Goal: Book appointment/travel/reservation

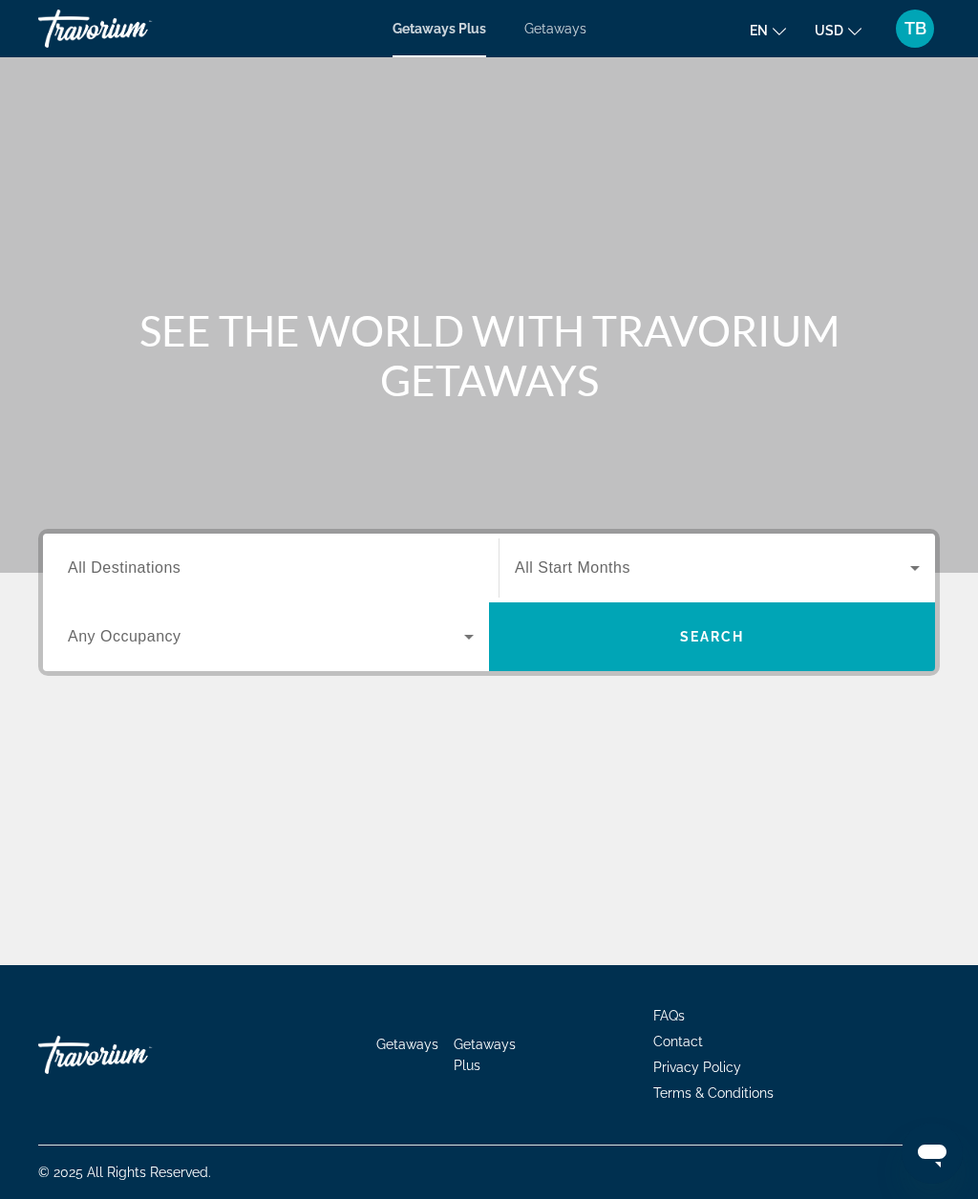
click at [809, 564] on span "Search widget" at bounding box center [712, 568] width 395 height 23
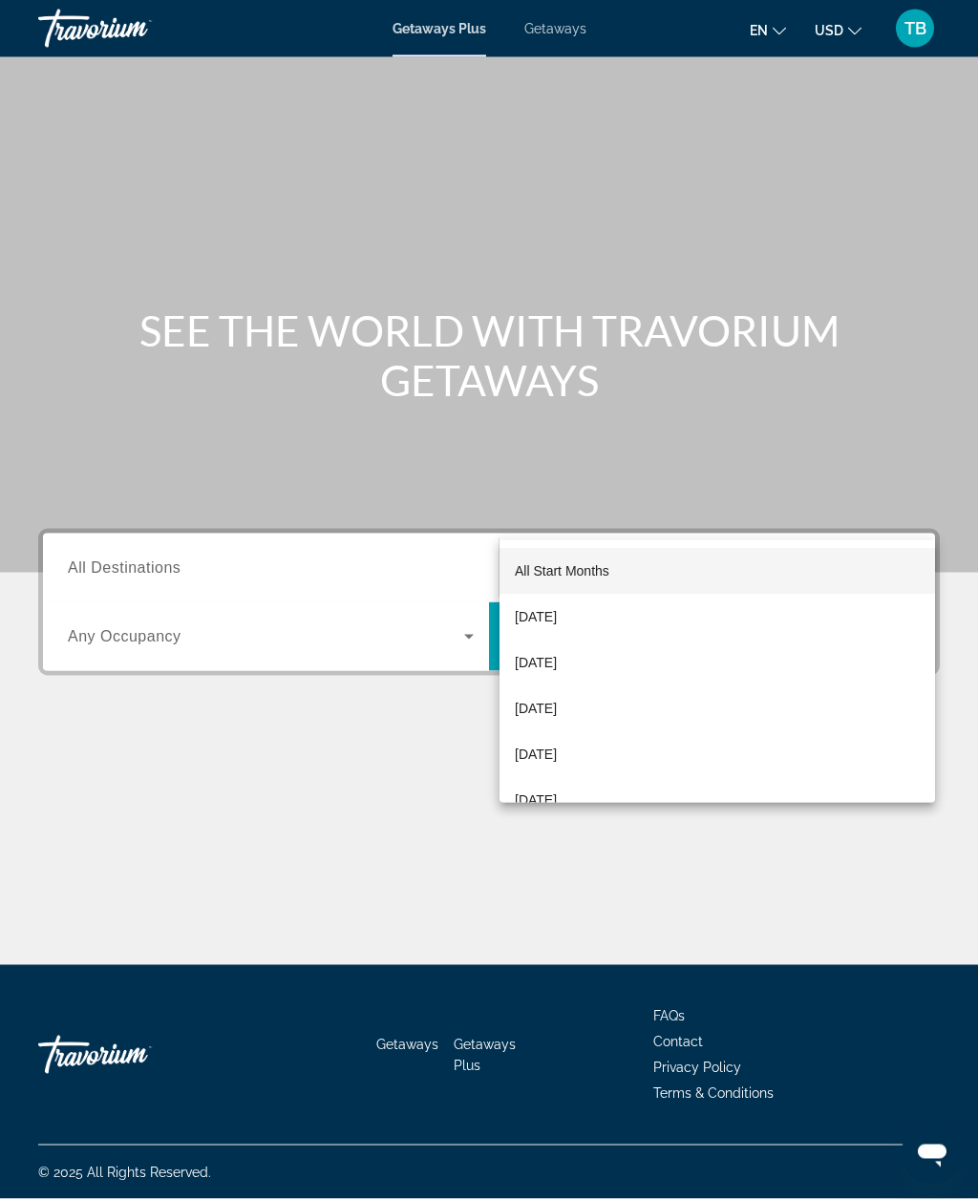
scroll to position [62, 0]
click at [74, 495] on div at bounding box center [489, 599] width 978 height 1199
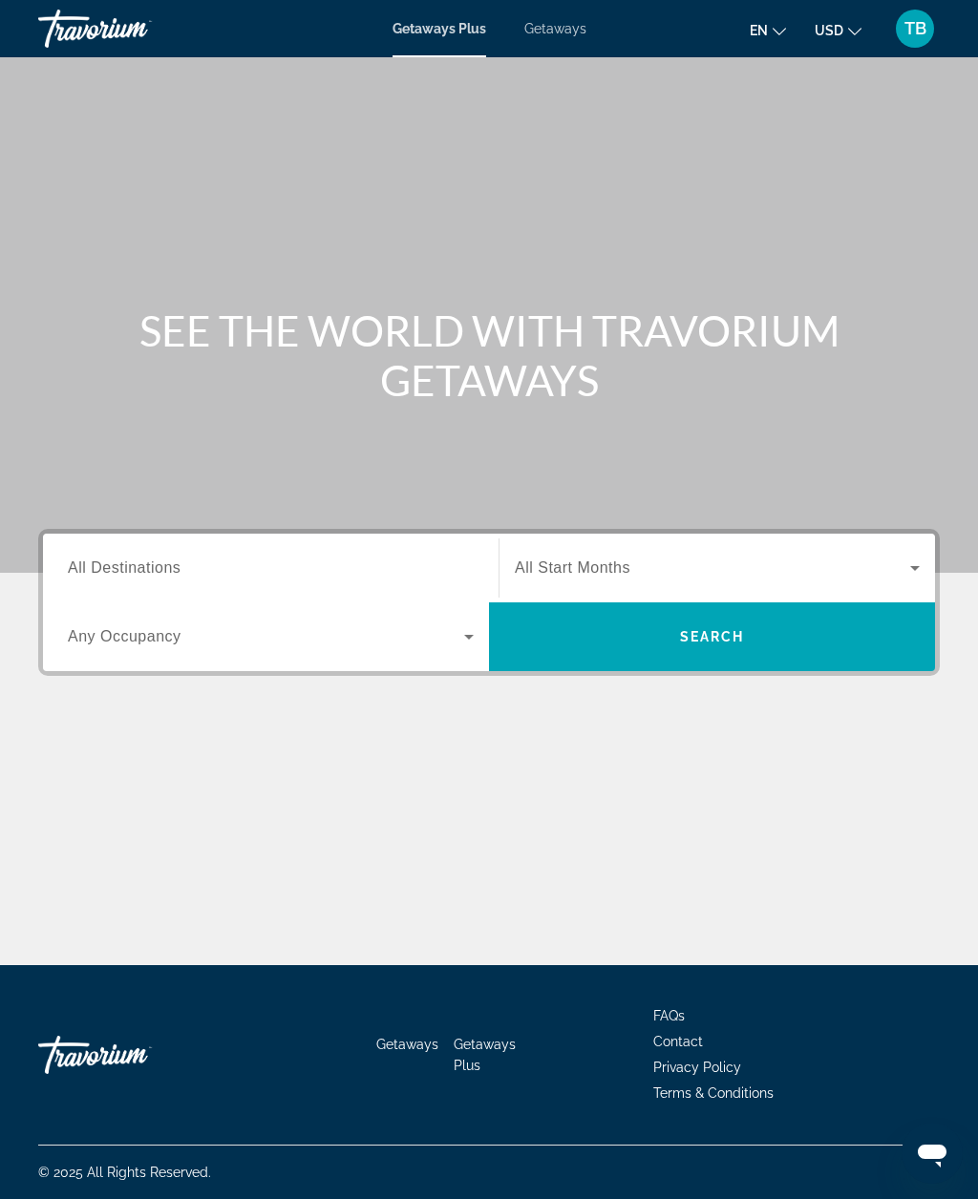
click at [103, 628] on span "Any Occupancy" at bounding box center [125, 636] width 114 height 16
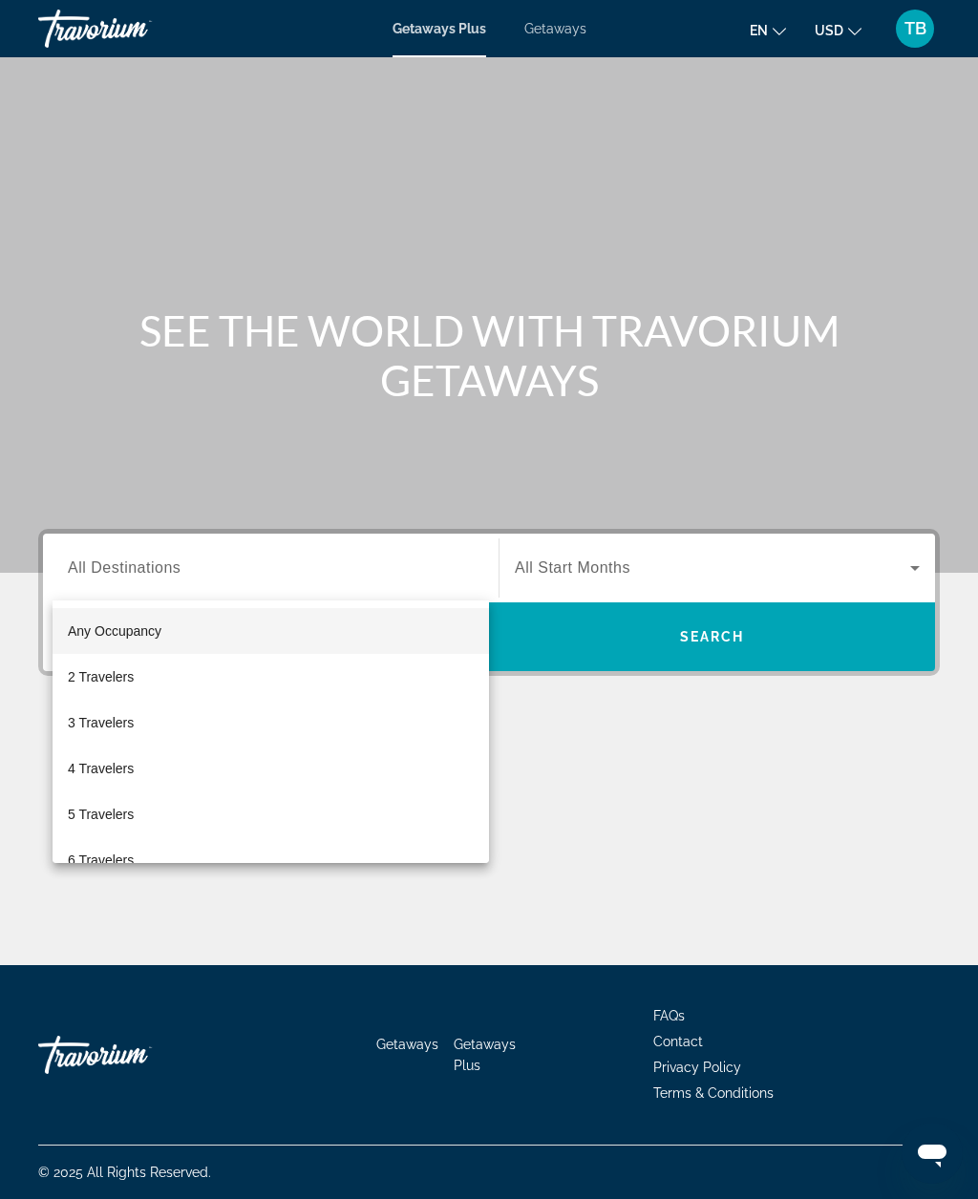
click at [726, 754] on div at bounding box center [489, 599] width 978 height 1199
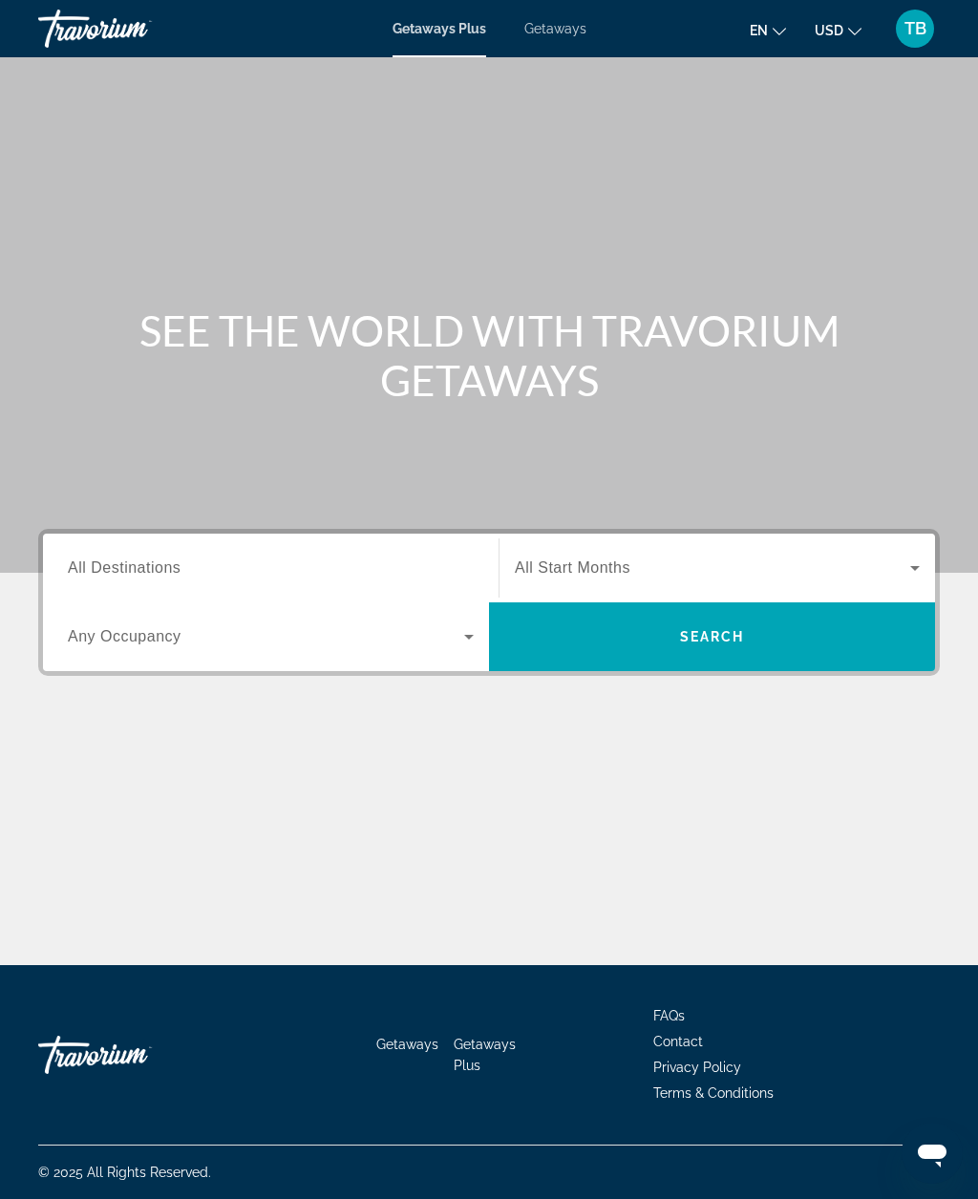
click at [776, 557] on span "Search widget" at bounding box center [712, 568] width 395 height 23
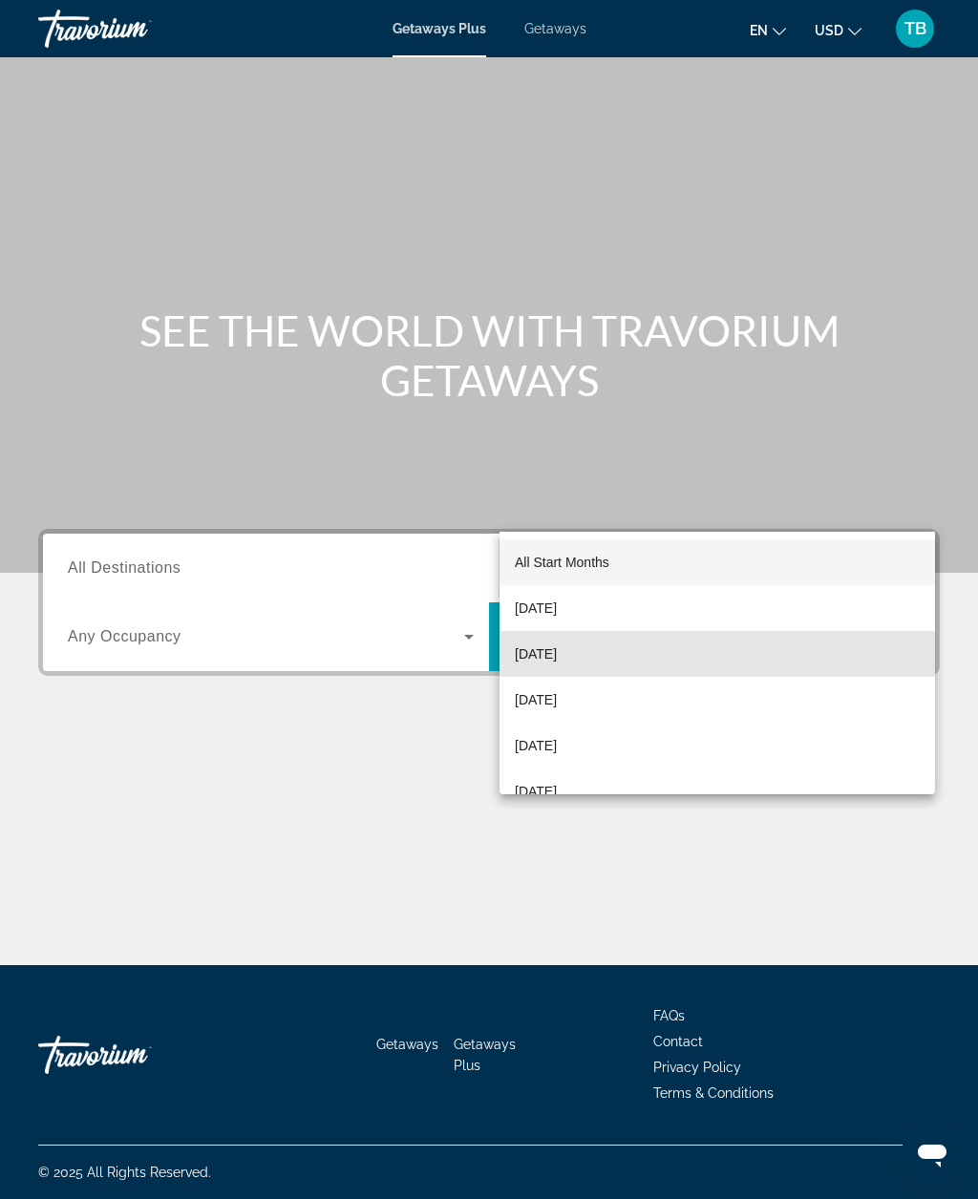
click at [723, 658] on mat-option "[DATE]" at bounding box center [716, 654] width 435 height 46
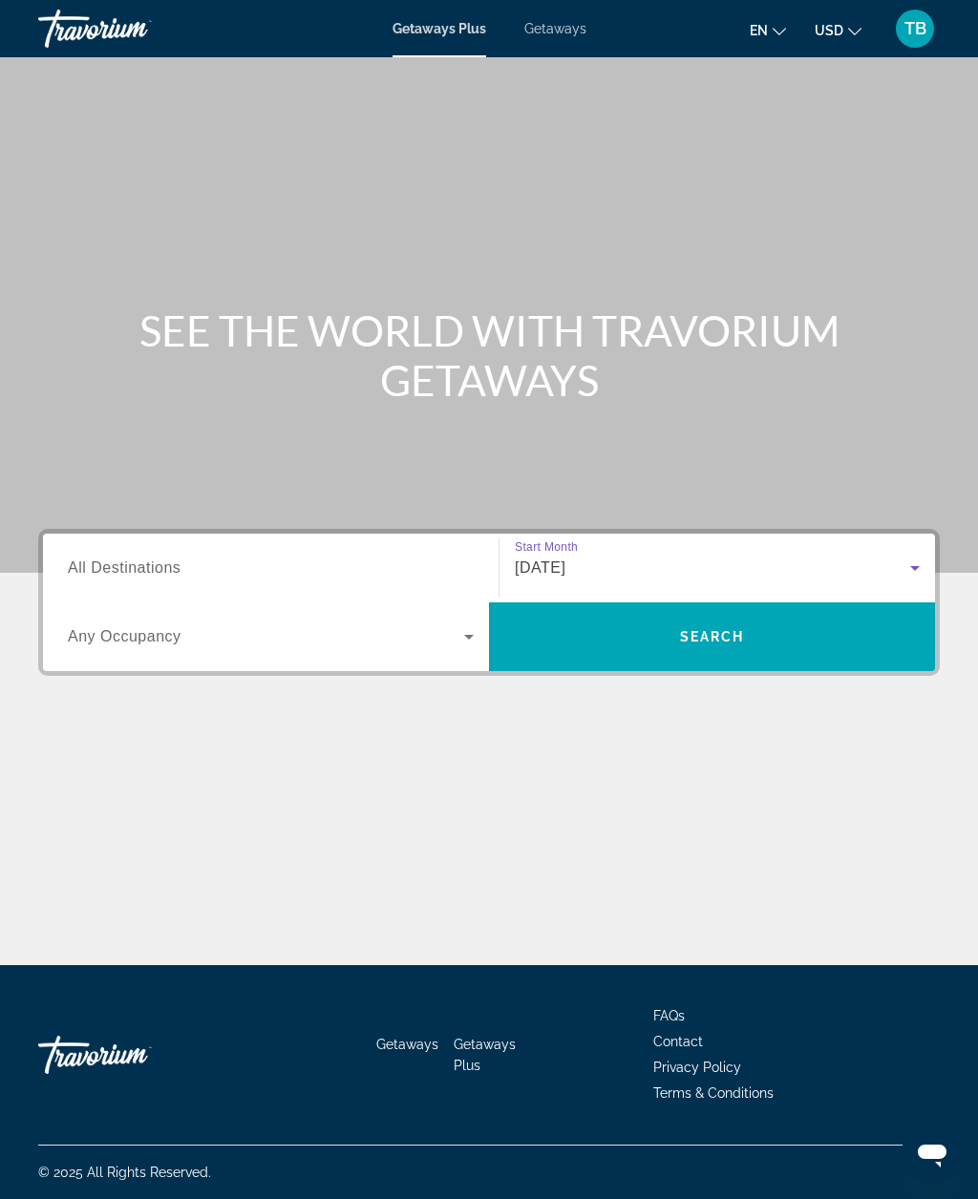
click at [855, 557] on div "[DATE]" at bounding box center [712, 568] width 395 height 23
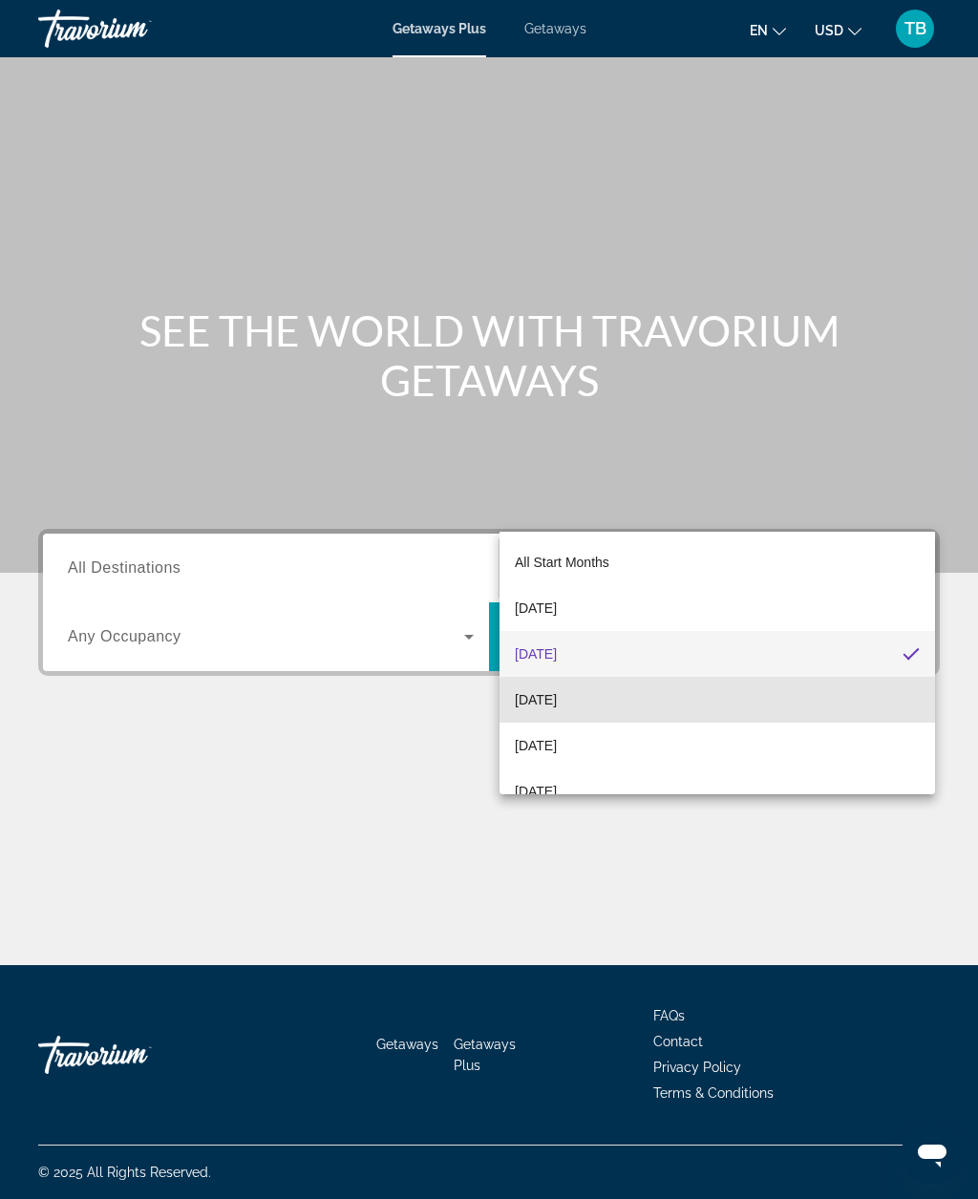
click at [752, 712] on mat-option "[DATE]" at bounding box center [716, 700] width 435 height 46
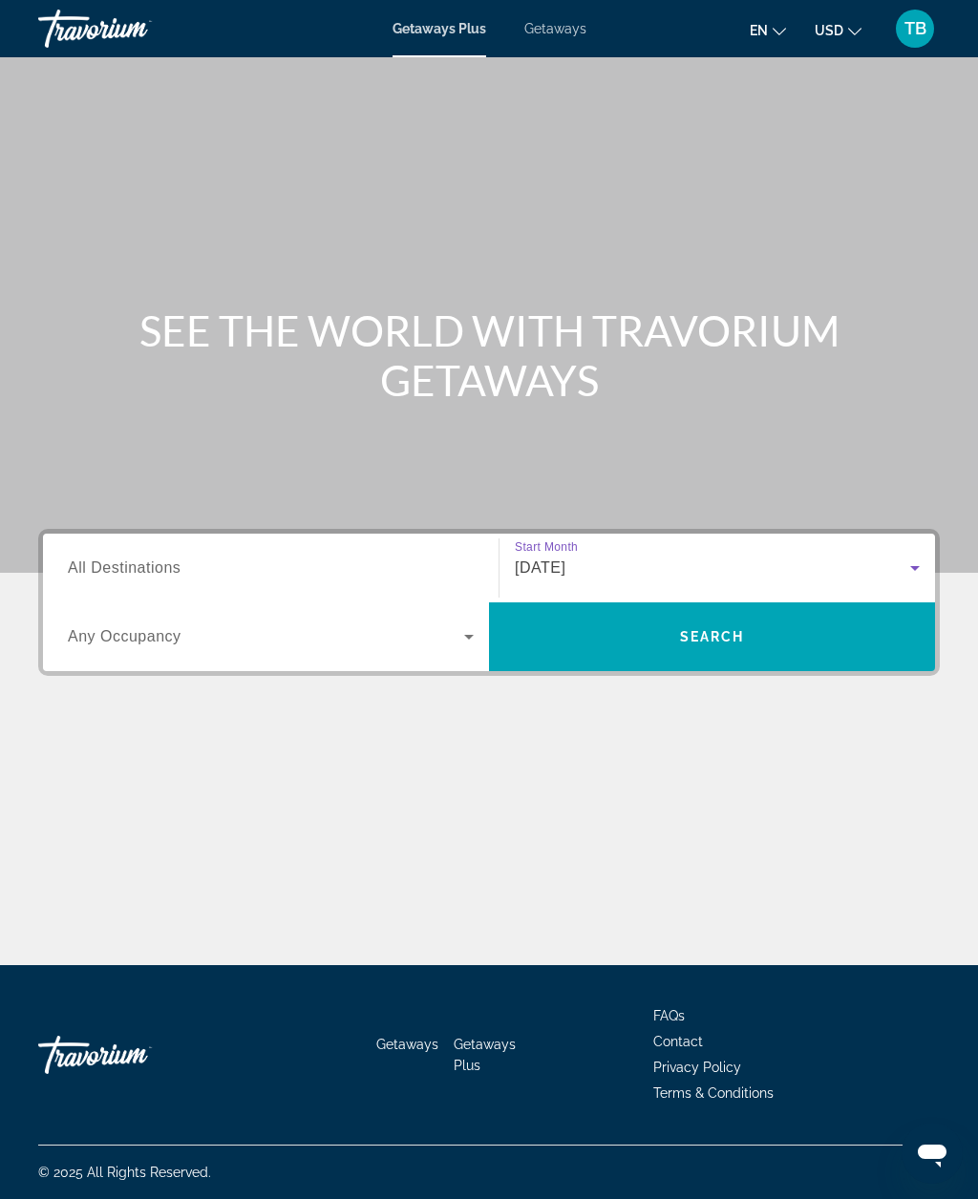
click at [108, 559] on span "All Destinations" at bounding box center [124, 567] width 113 height 16
click at [108, 558] on input "Destination All Destinations" at bounding box center [271, 569] width 406 height 23
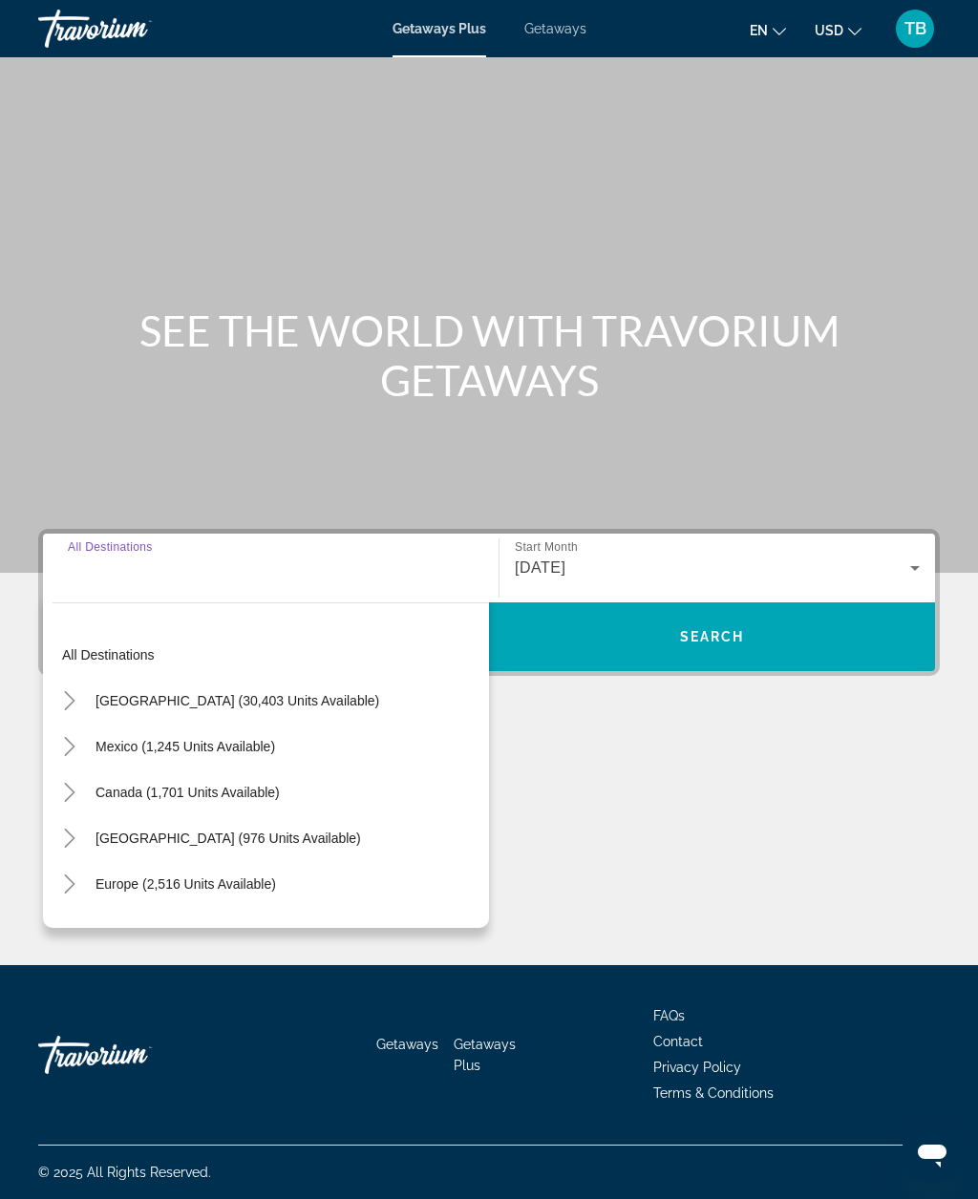
click at [833, 614] on span "Search widget" at bounding box center [712, 637] width 446 height 46
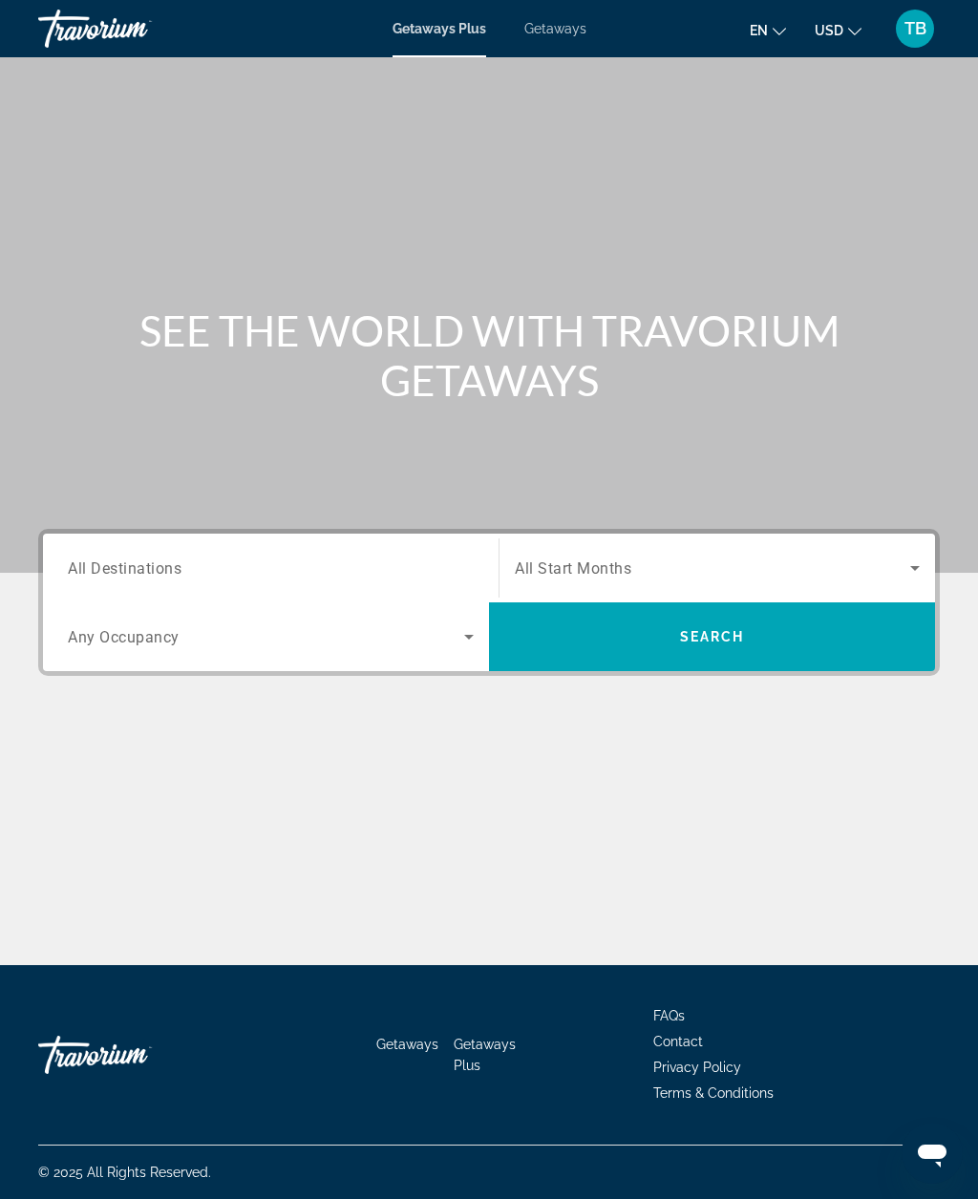
click at [152, 547] on div "Search widget" at bounding box center [271, 568] width 406 height 54
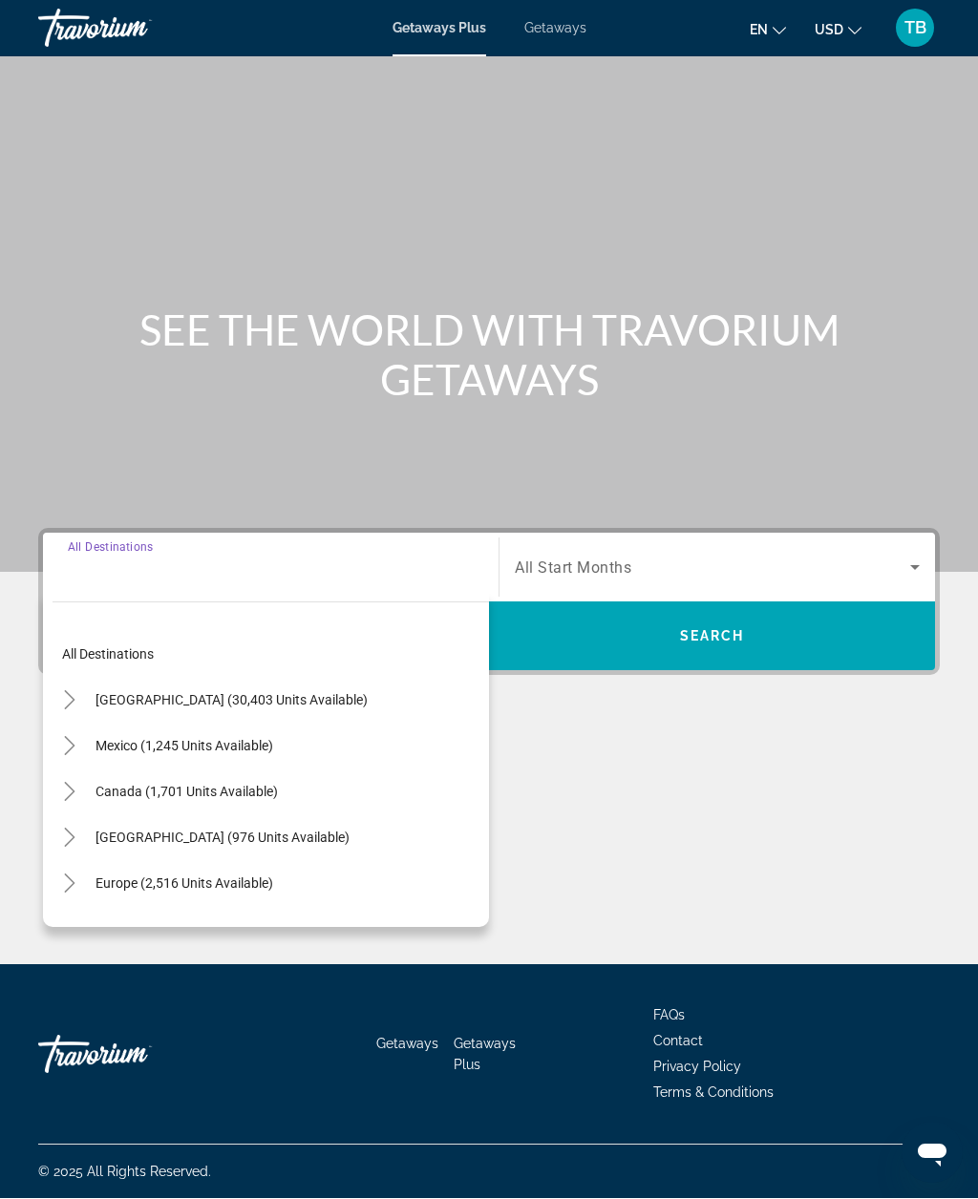
scroll to position [63, 0]
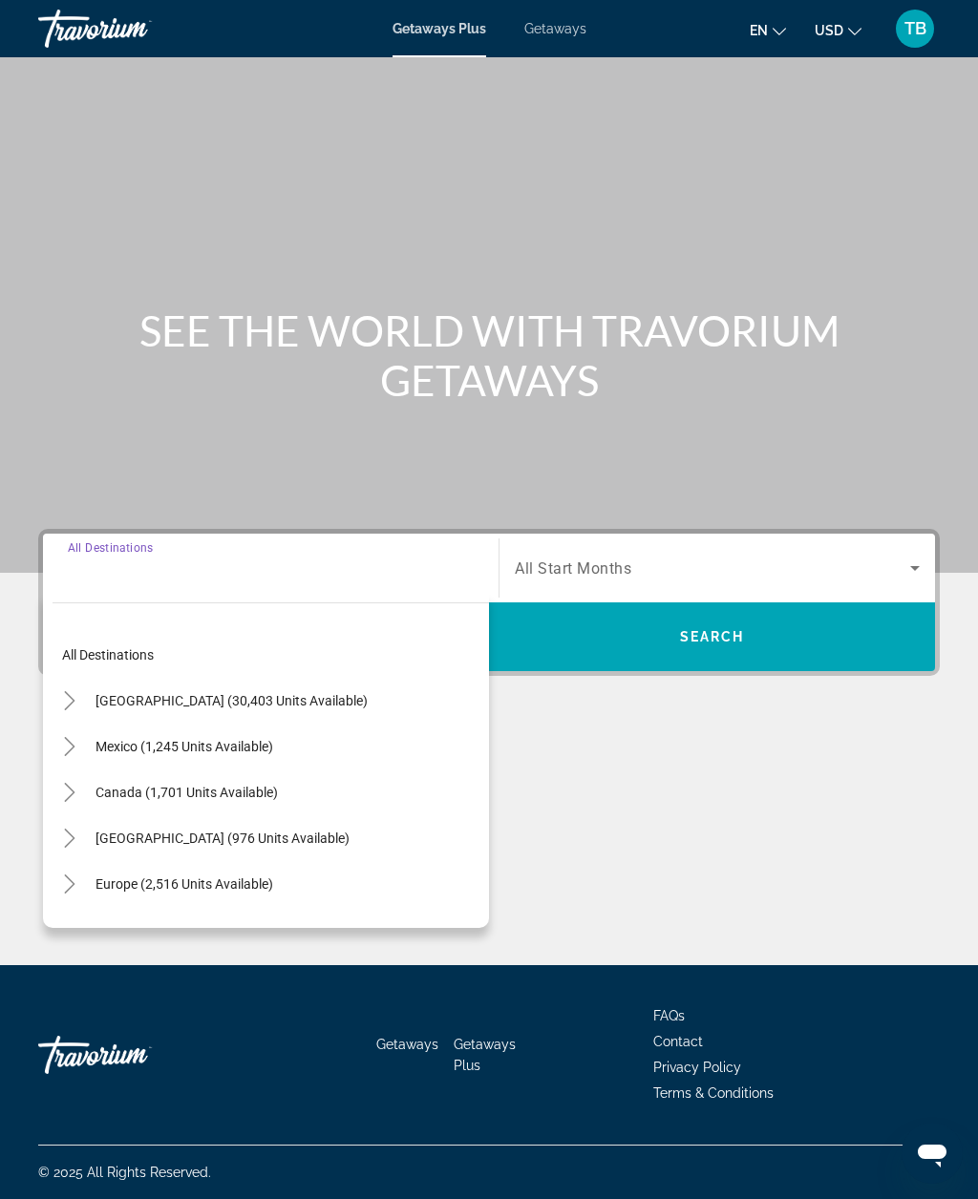
click at [120, 693] on span "[GEOGRAPHIC_DATA] (30,403 units available)" at bounding box center [231, 700] width 272 height 15
type input "**********"
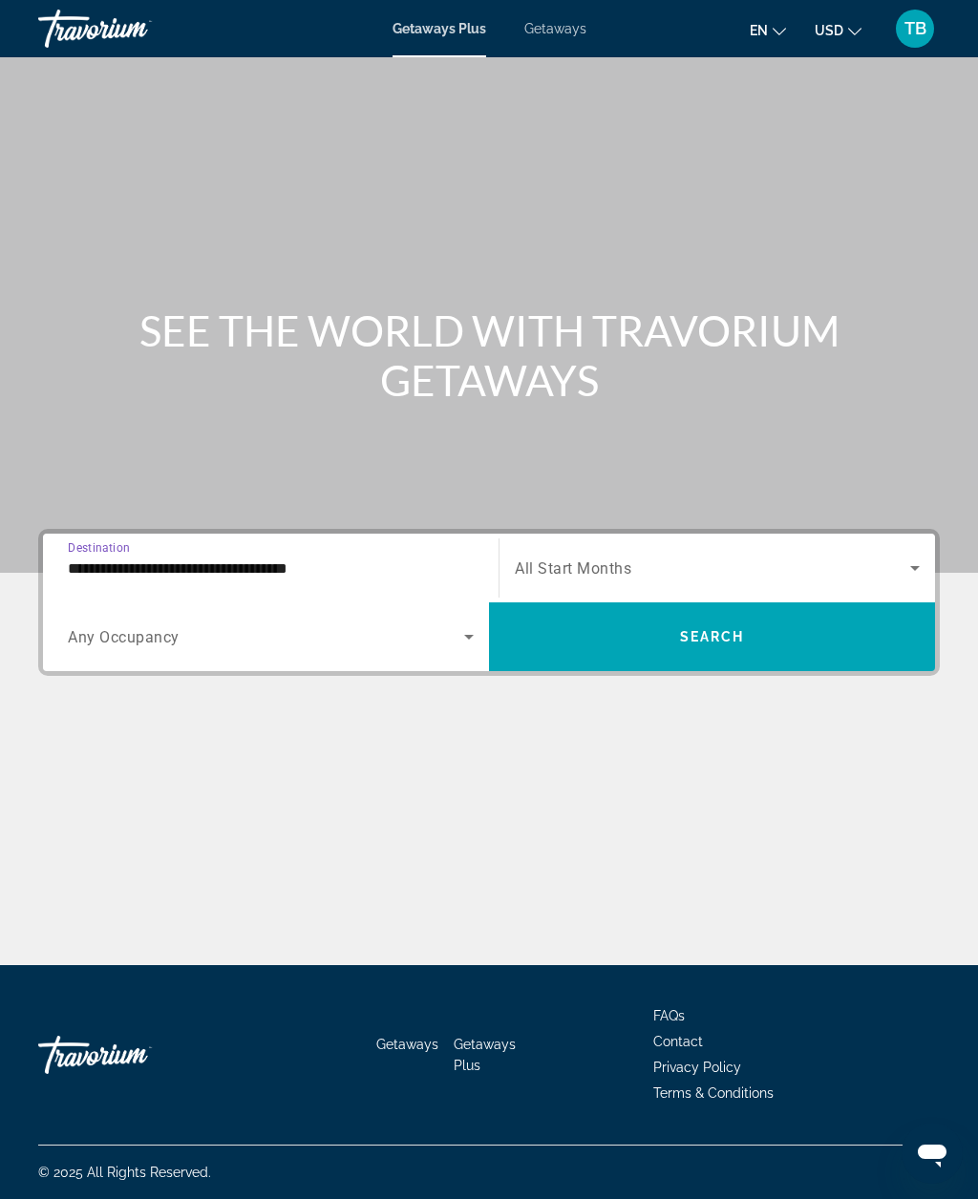
click at [97, 610] on div "Search widget" at bounding box center [271, 636] width 406 height 53
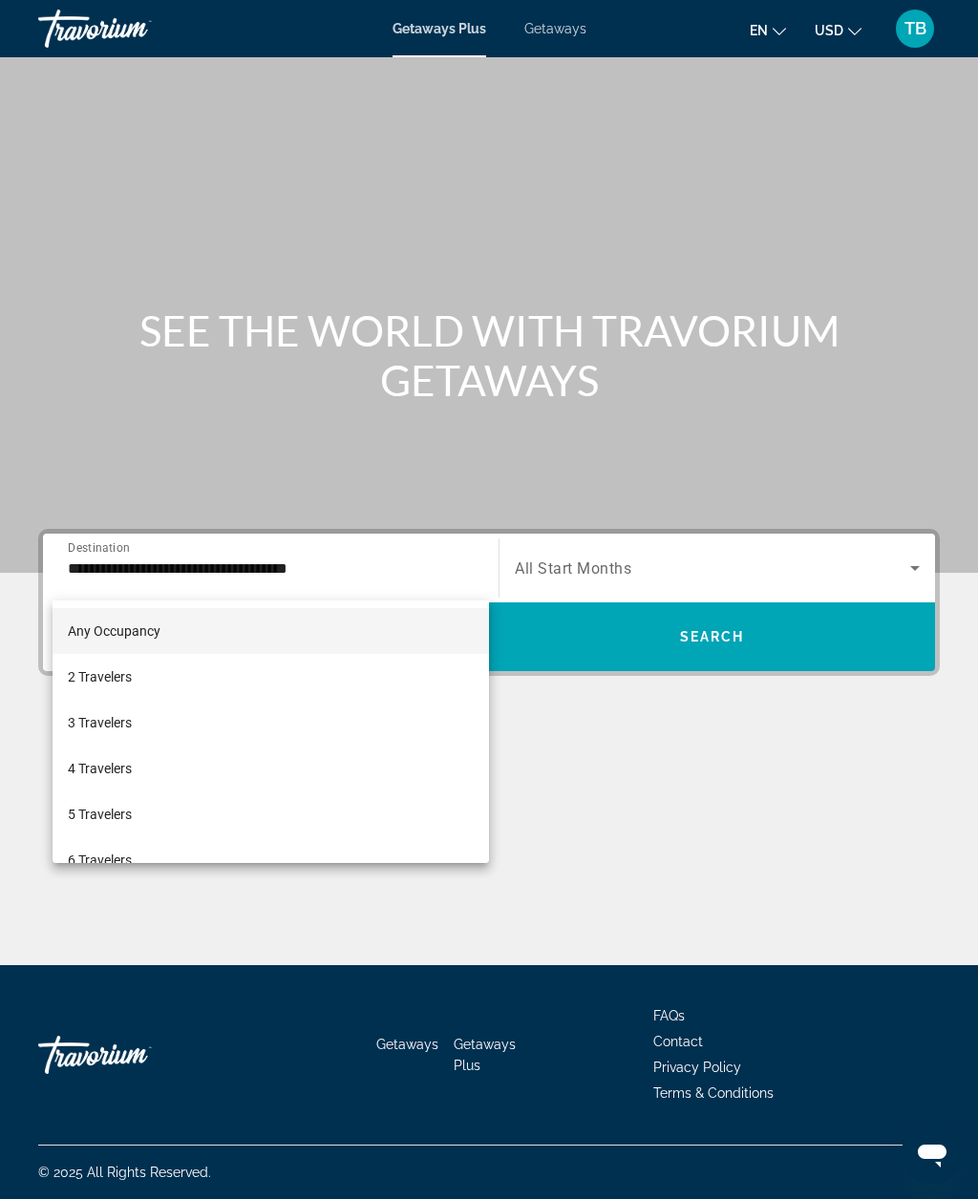
click at [839, 582] on div at bounding box center [489, 599] width 978 height 1199
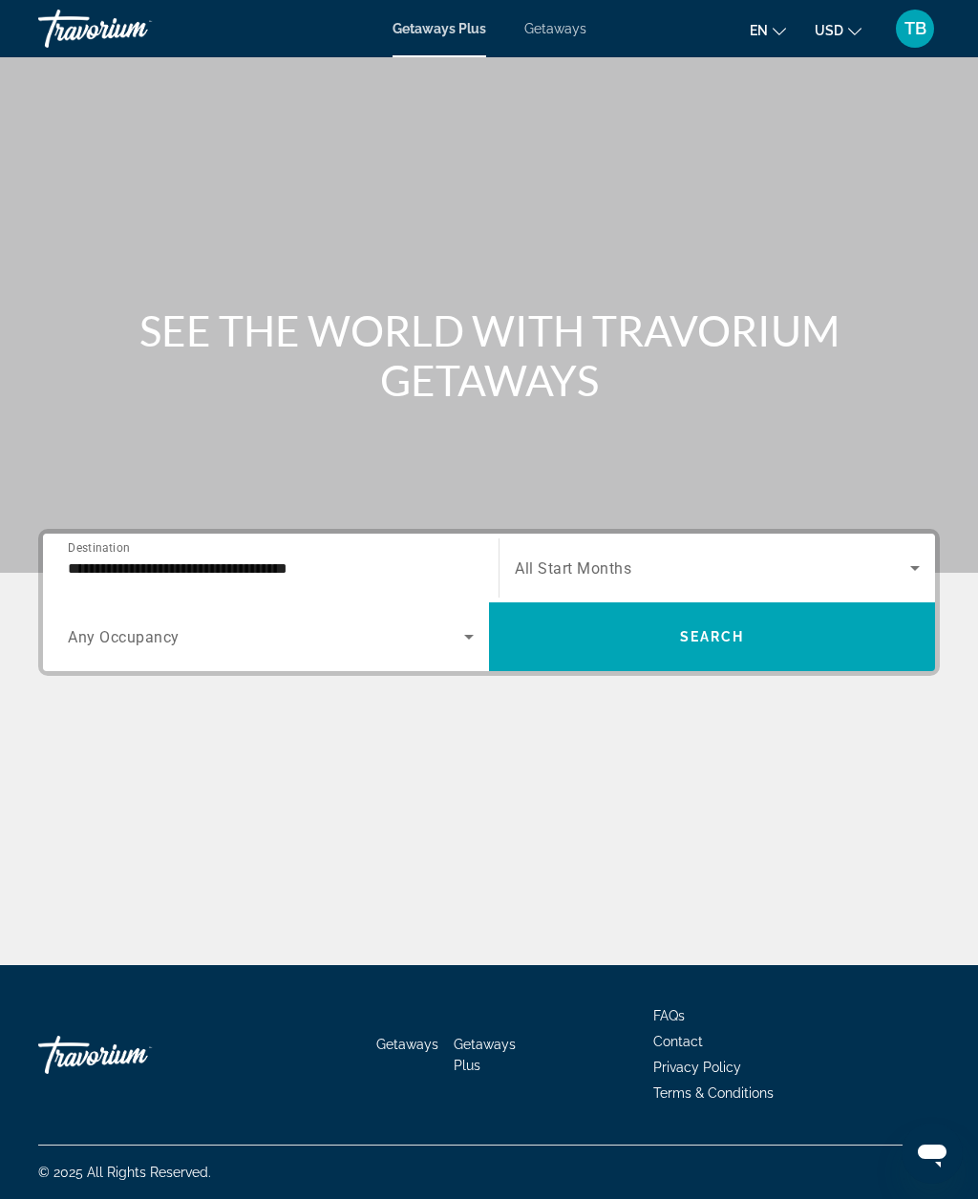
click at [831, 614] on span "Search widget" at bounding box center [712, 637] width 446 height 46
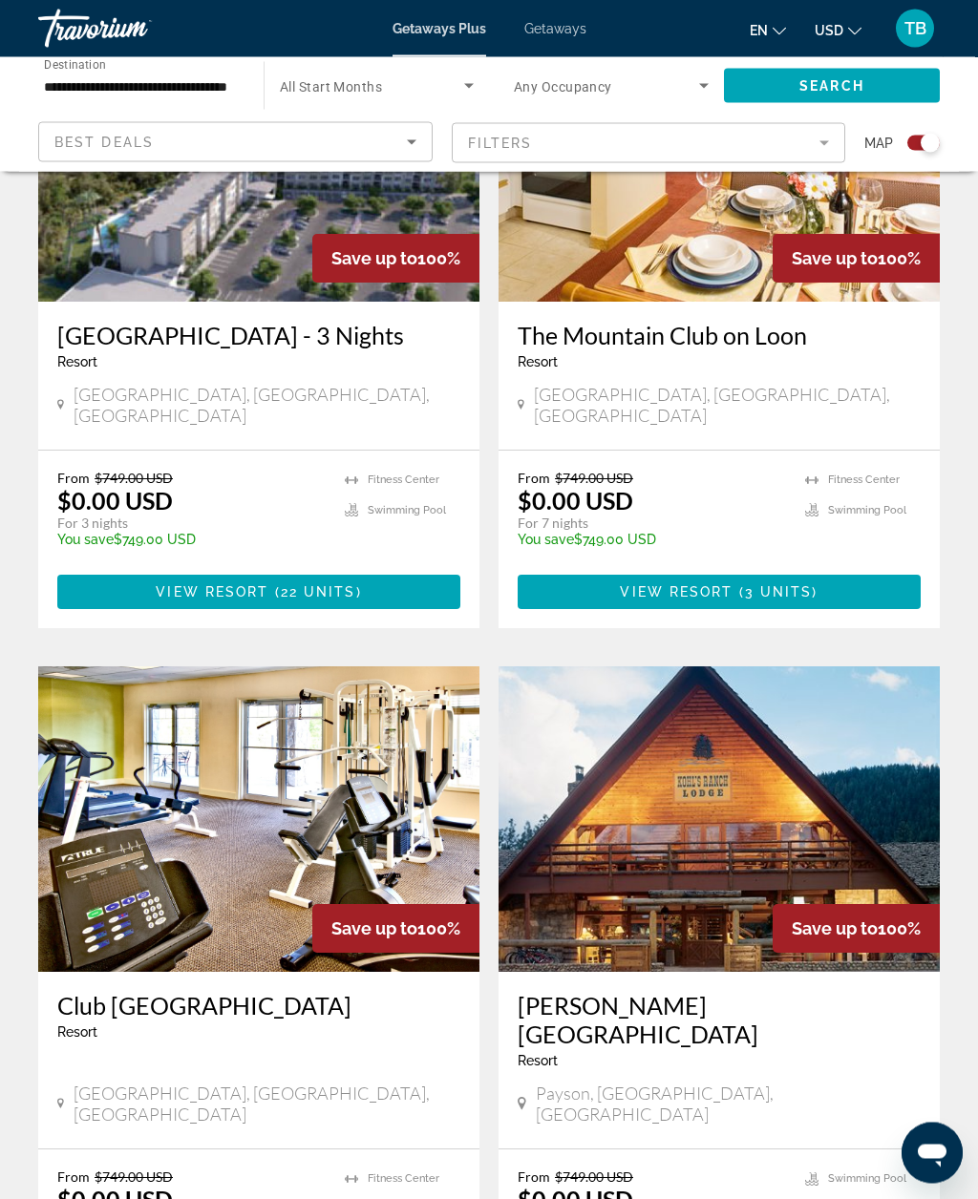
scroll to position [1517, 0]
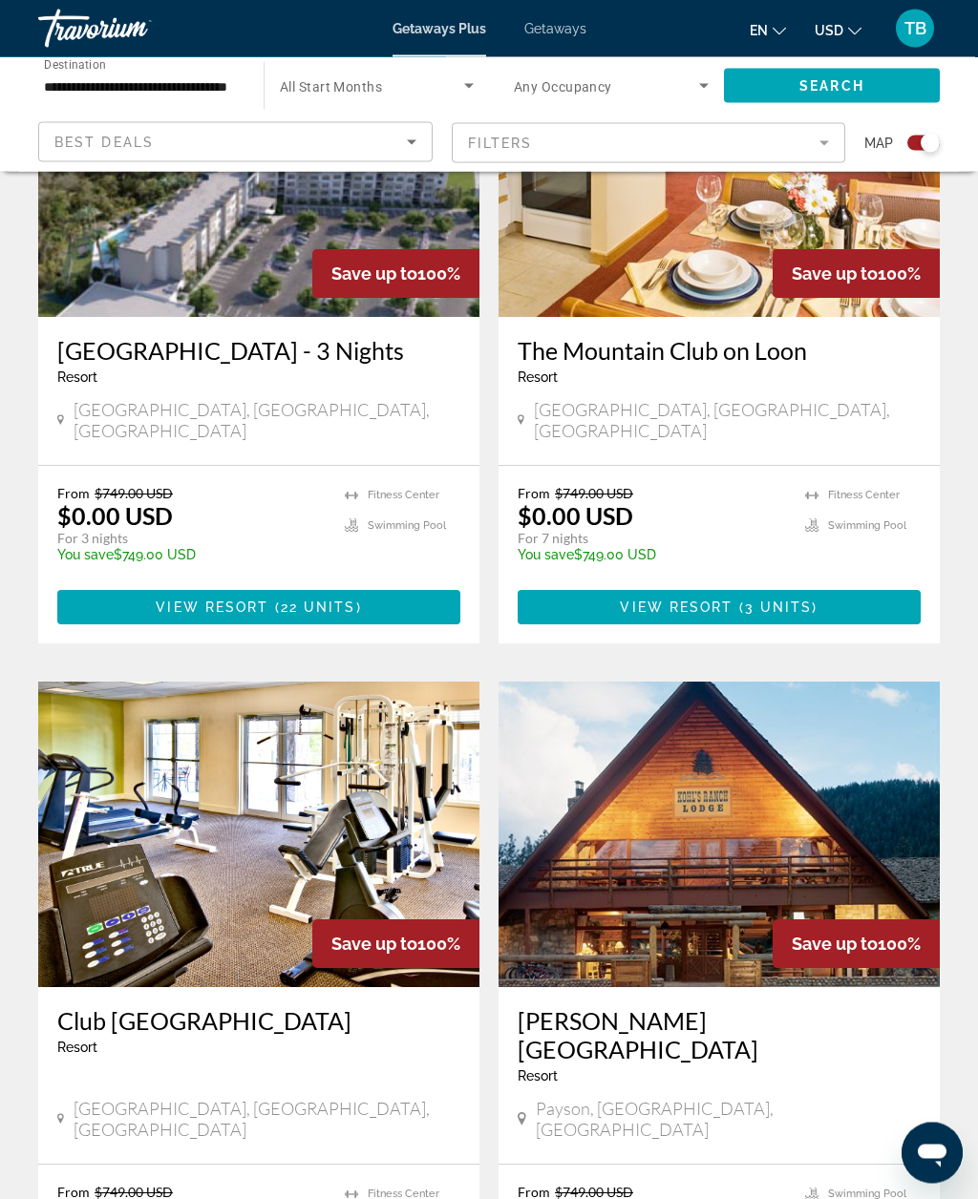
click at [815, 142] on mat-form-field "Filters" at bounding box center [649, 143] width 394 height 40
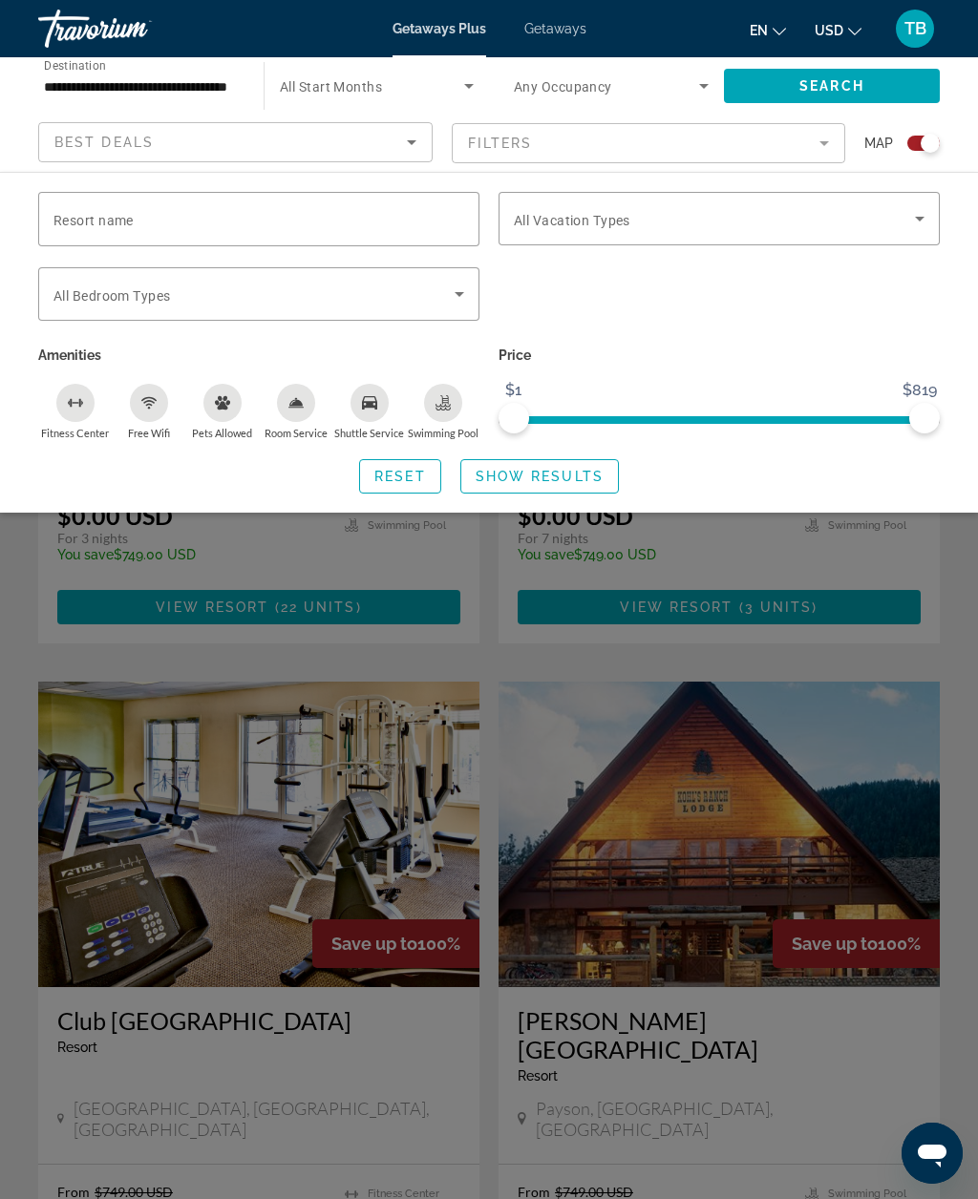
click at [250, 297] on span "Search widget" at bounding box center [253, 294] width 401 height 23
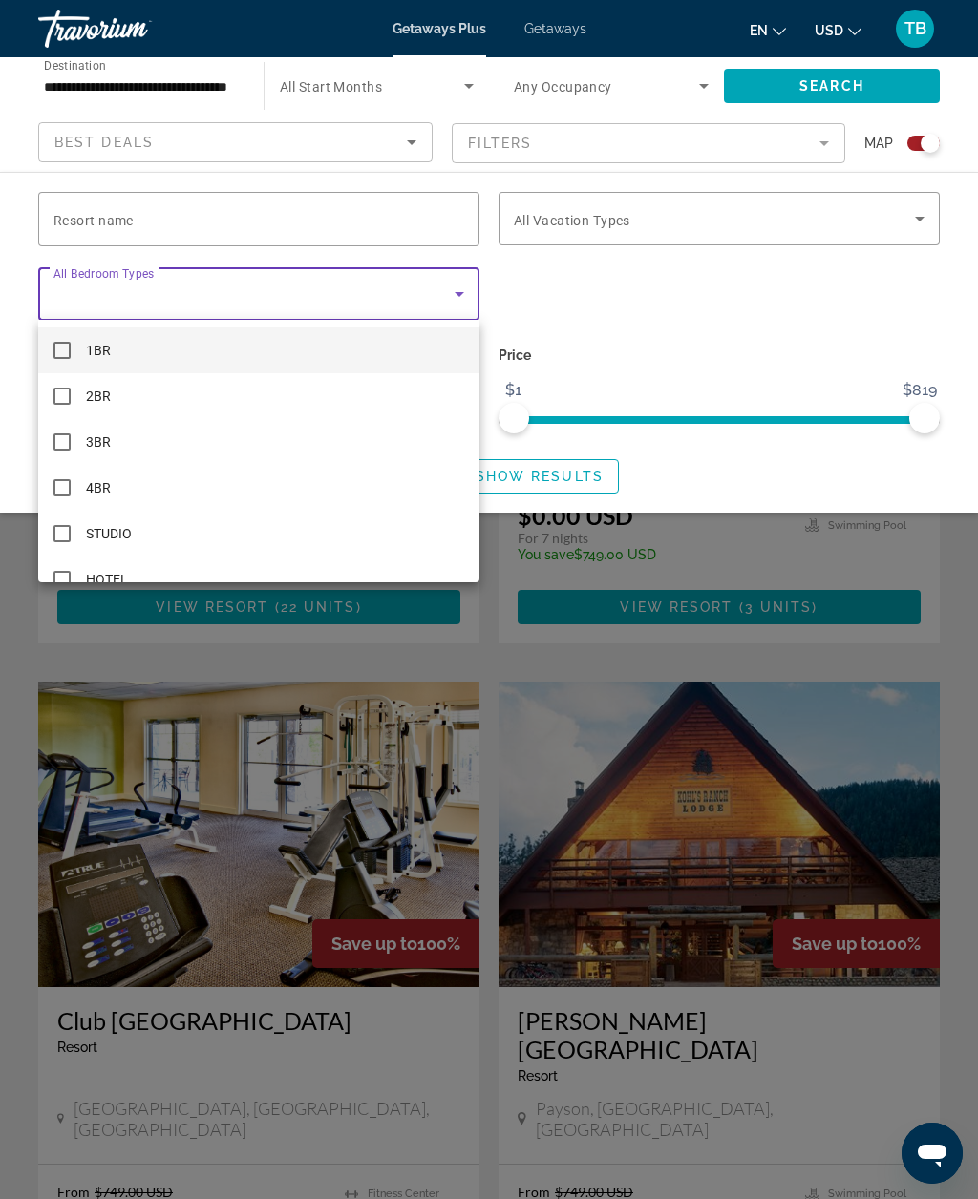
click at [595, 229] on div at bounding box center [489, 599] width 978 height 1199
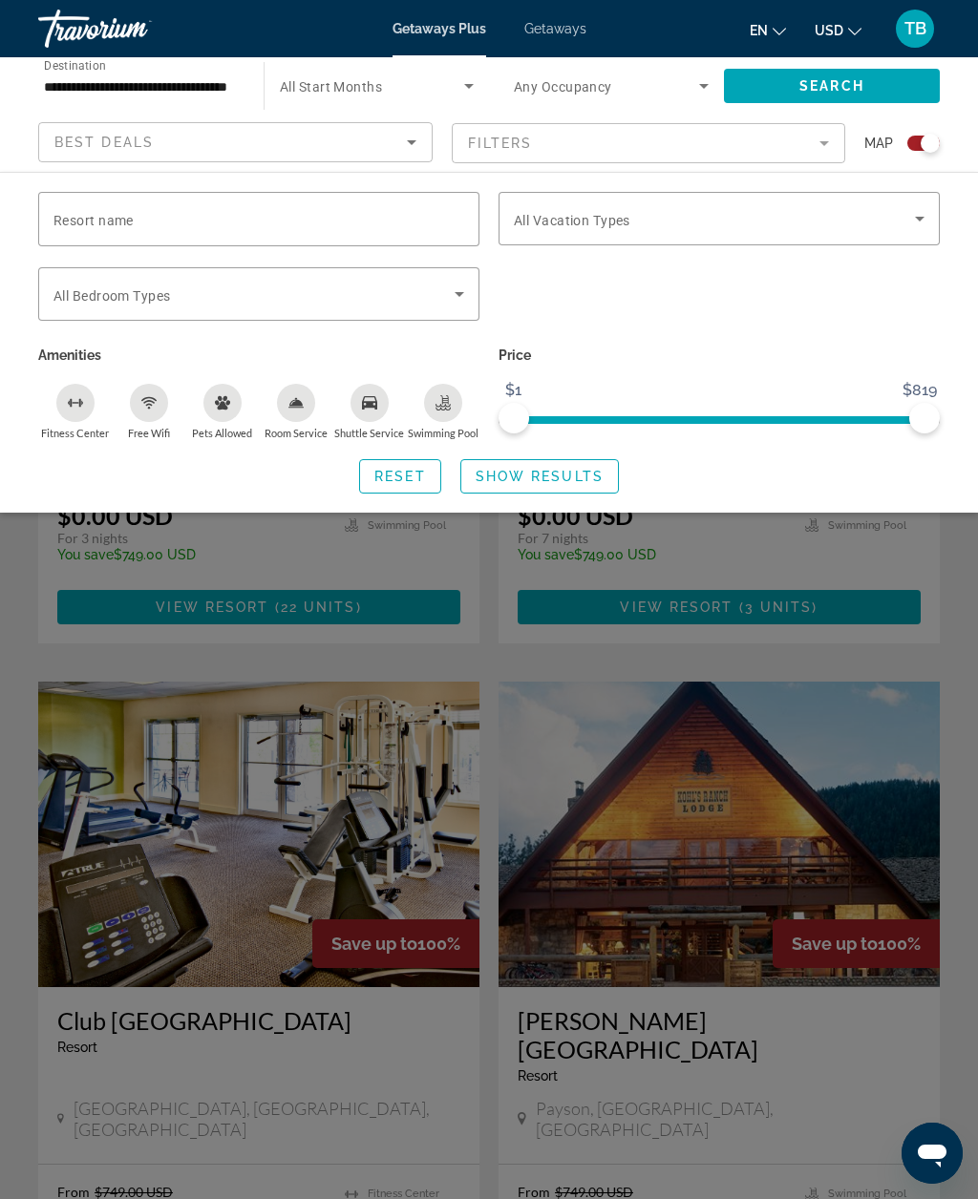
click at [679, 218] on span "Search widget" at bounding box center [714, 218] width 401 height 23
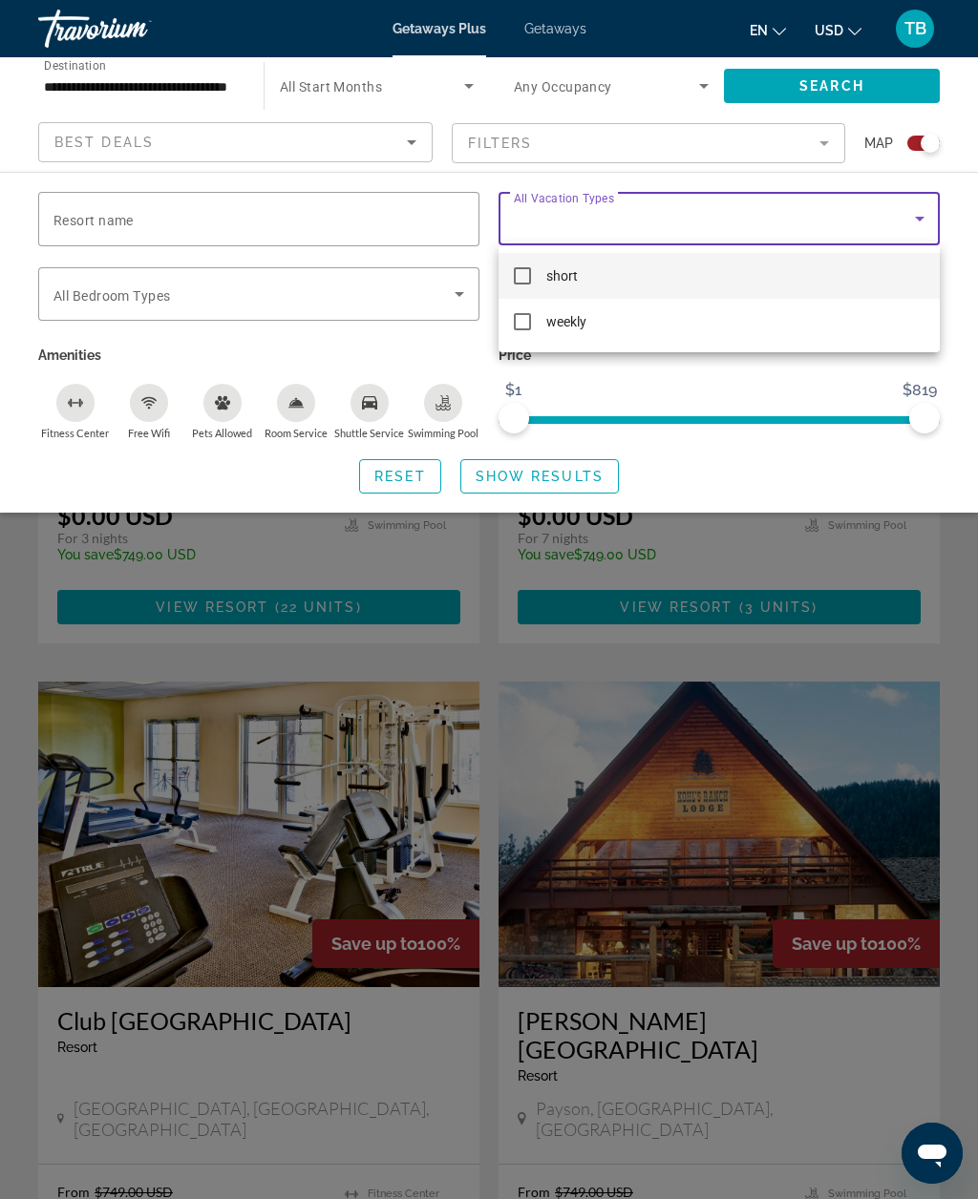
click at [295, 239] on div at bounding box center [489, 599] width 978 height 1199
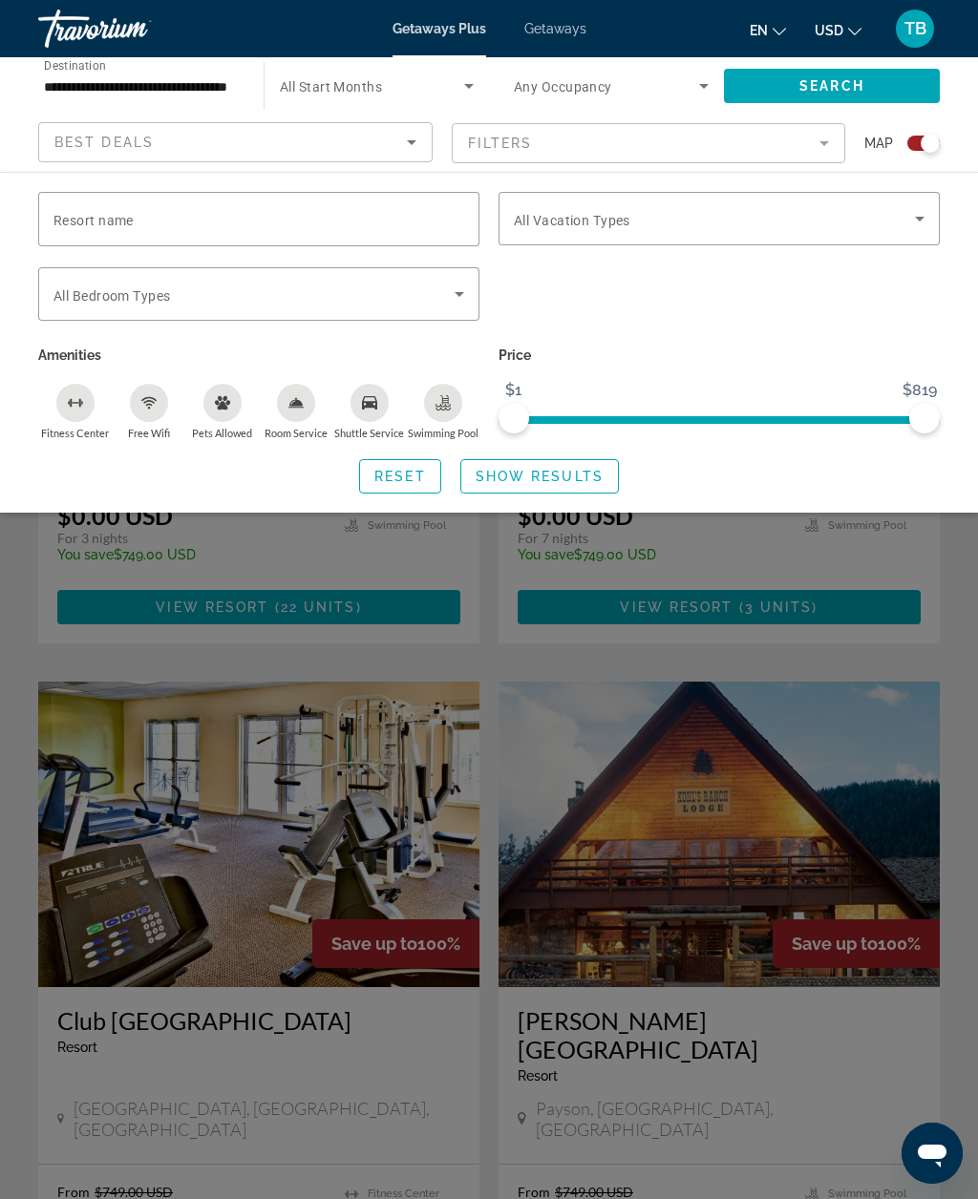
click at [310, 222] on input "Resort name" at bounding box center [258, 219] width 411 height 23
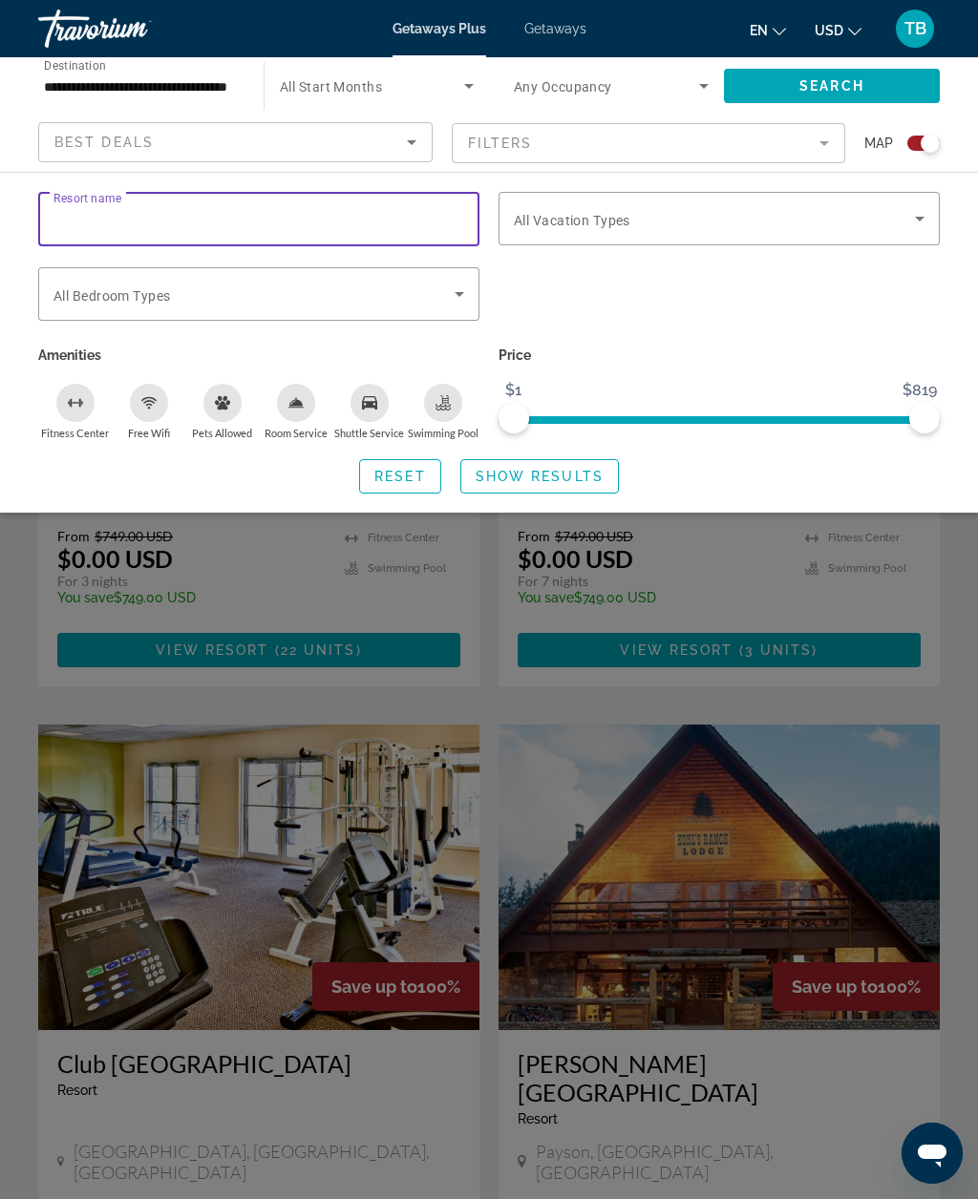
scroll to position [1473, 0]
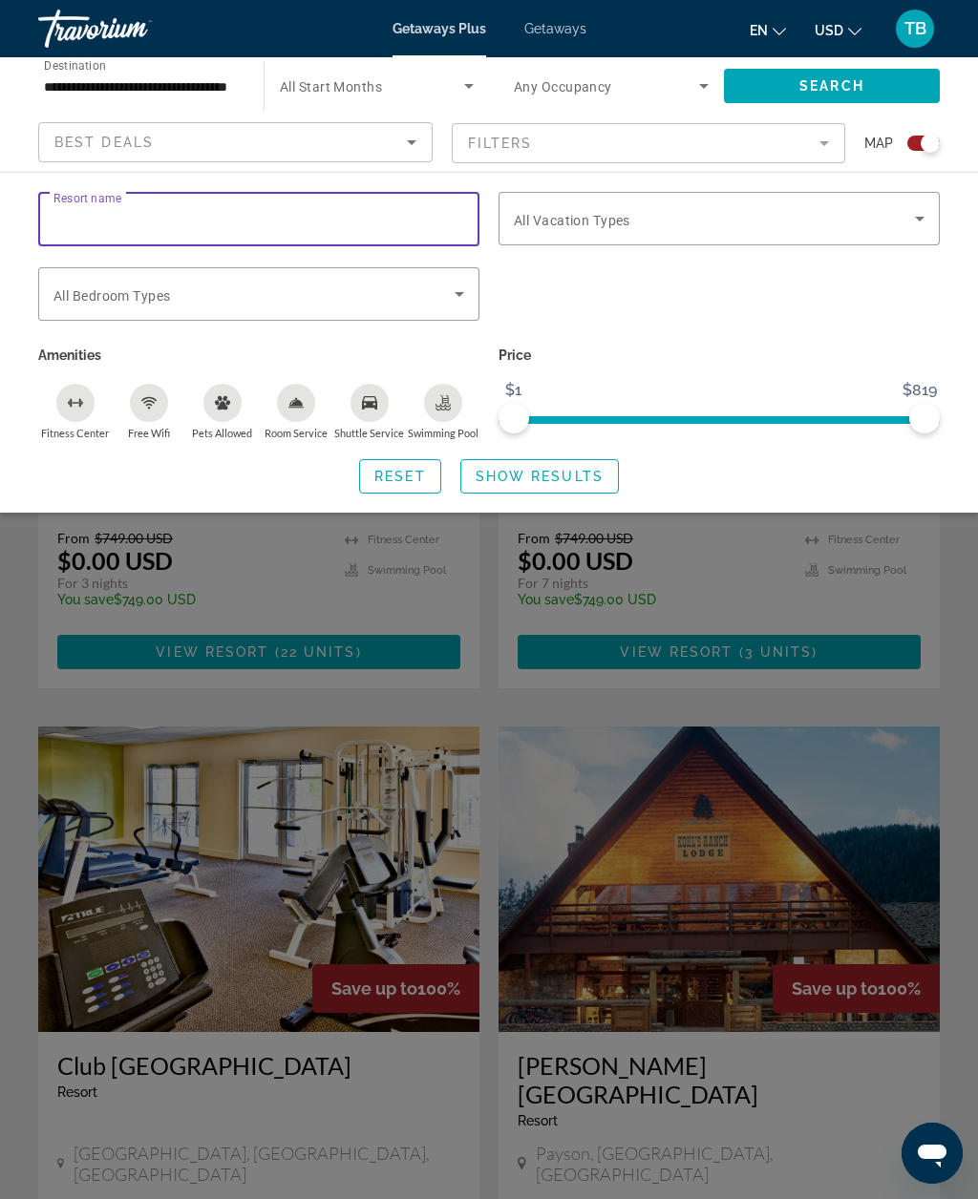
click at [380, 149] on div "Best Deals" at bounding box center [230, 142] width 352 height 23
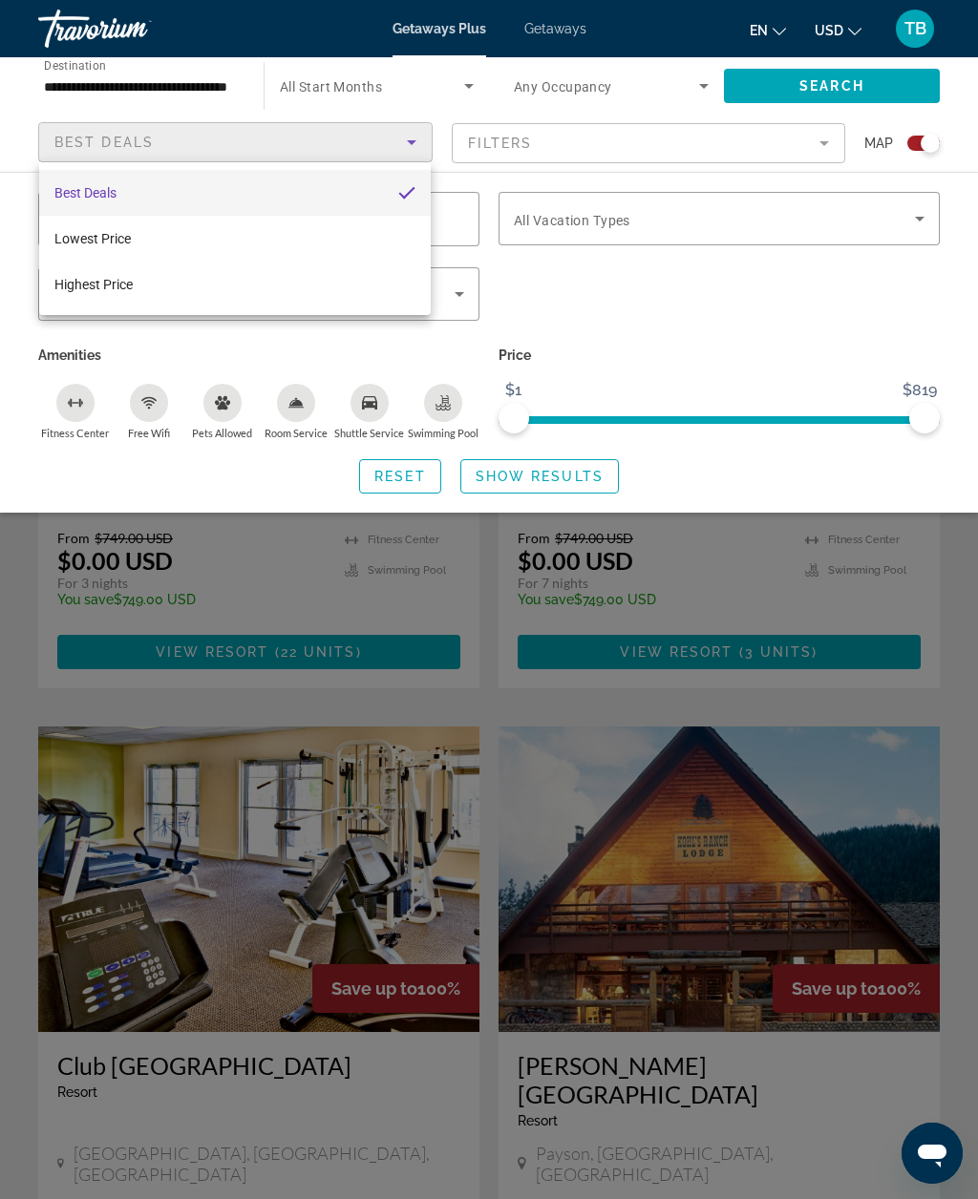
click at [739, 344] on div at bounding box center [489, 599] width 978 height 1199
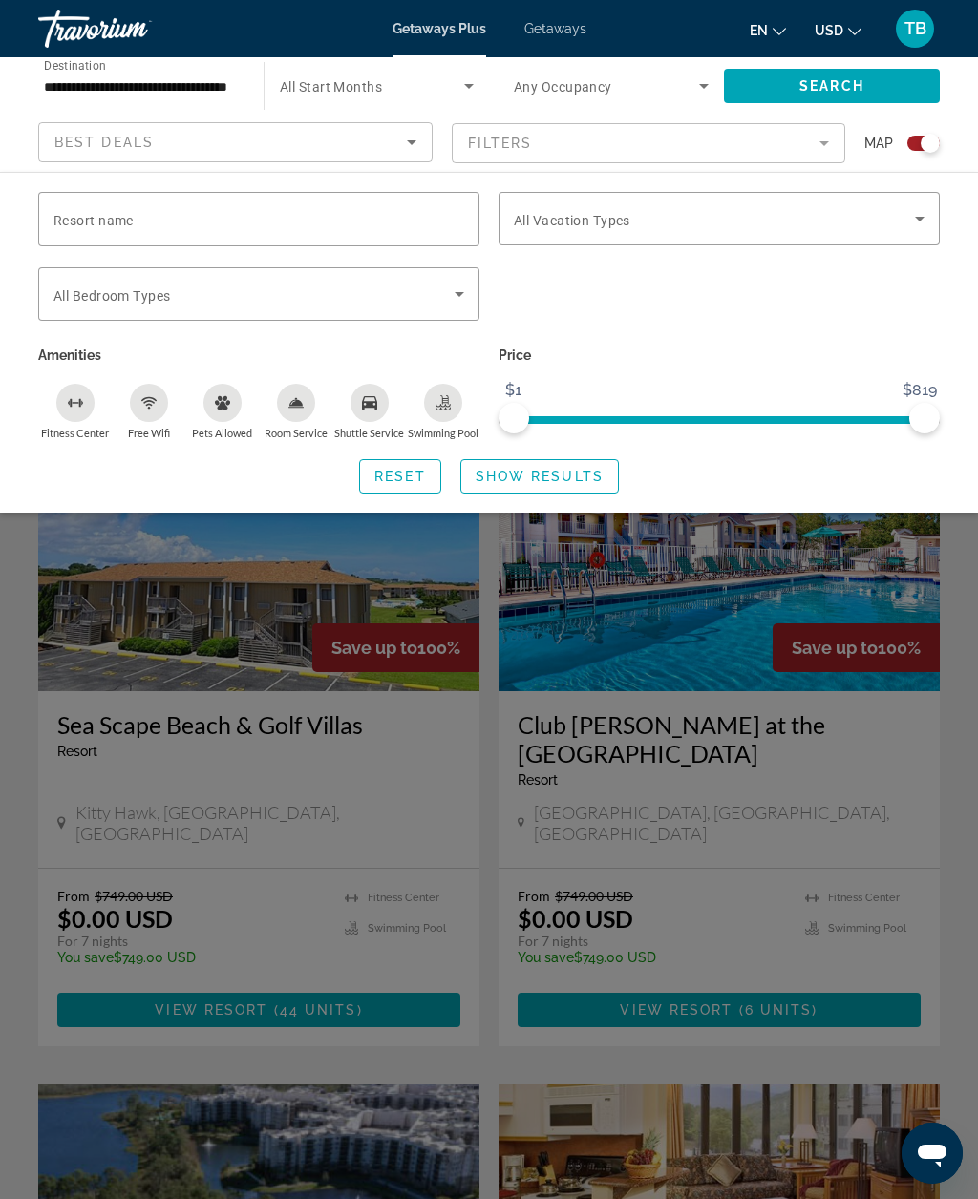
scroll to position [436, 0]
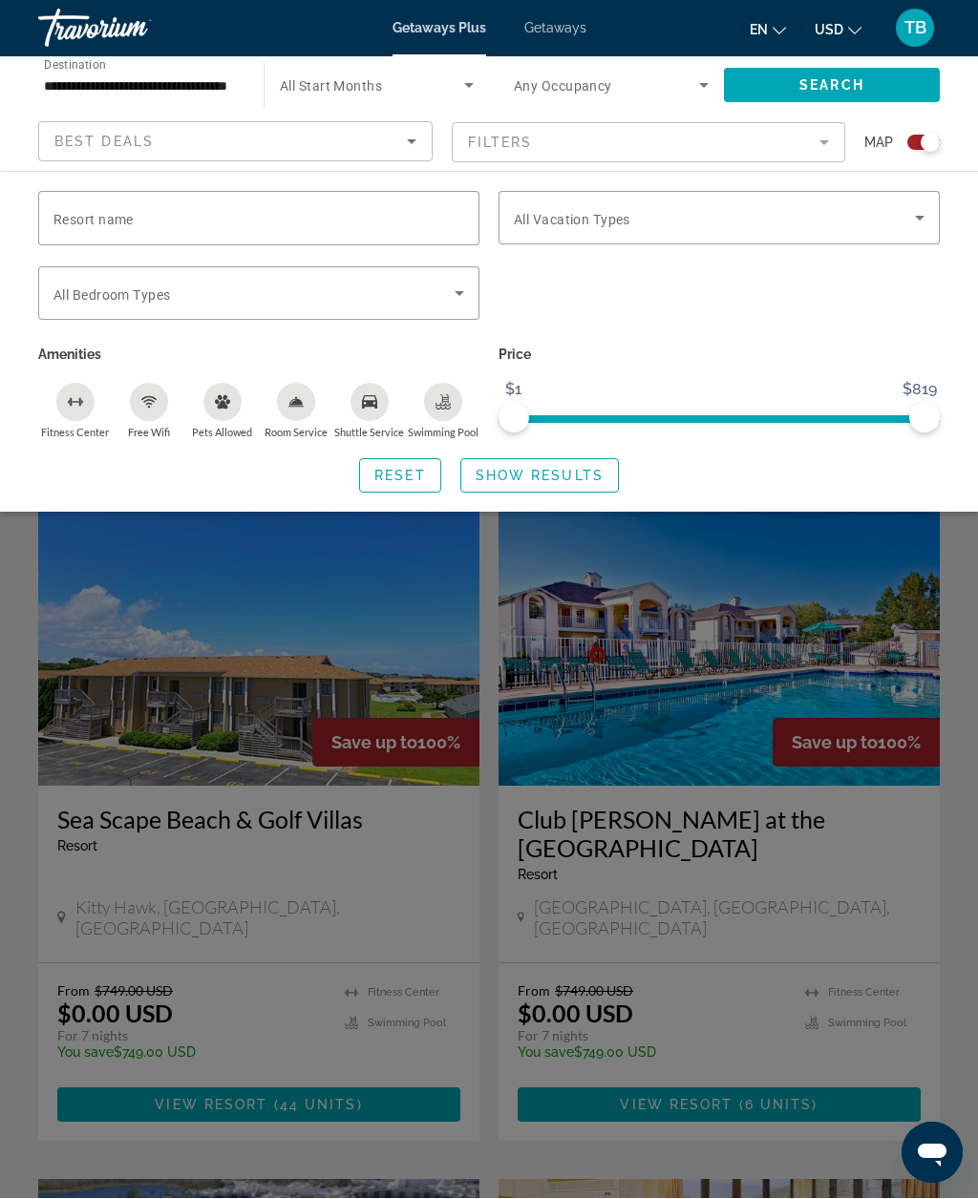
click at [643, 227] on span "Search widget" at bounding box center [714, 218] width 401 height 23
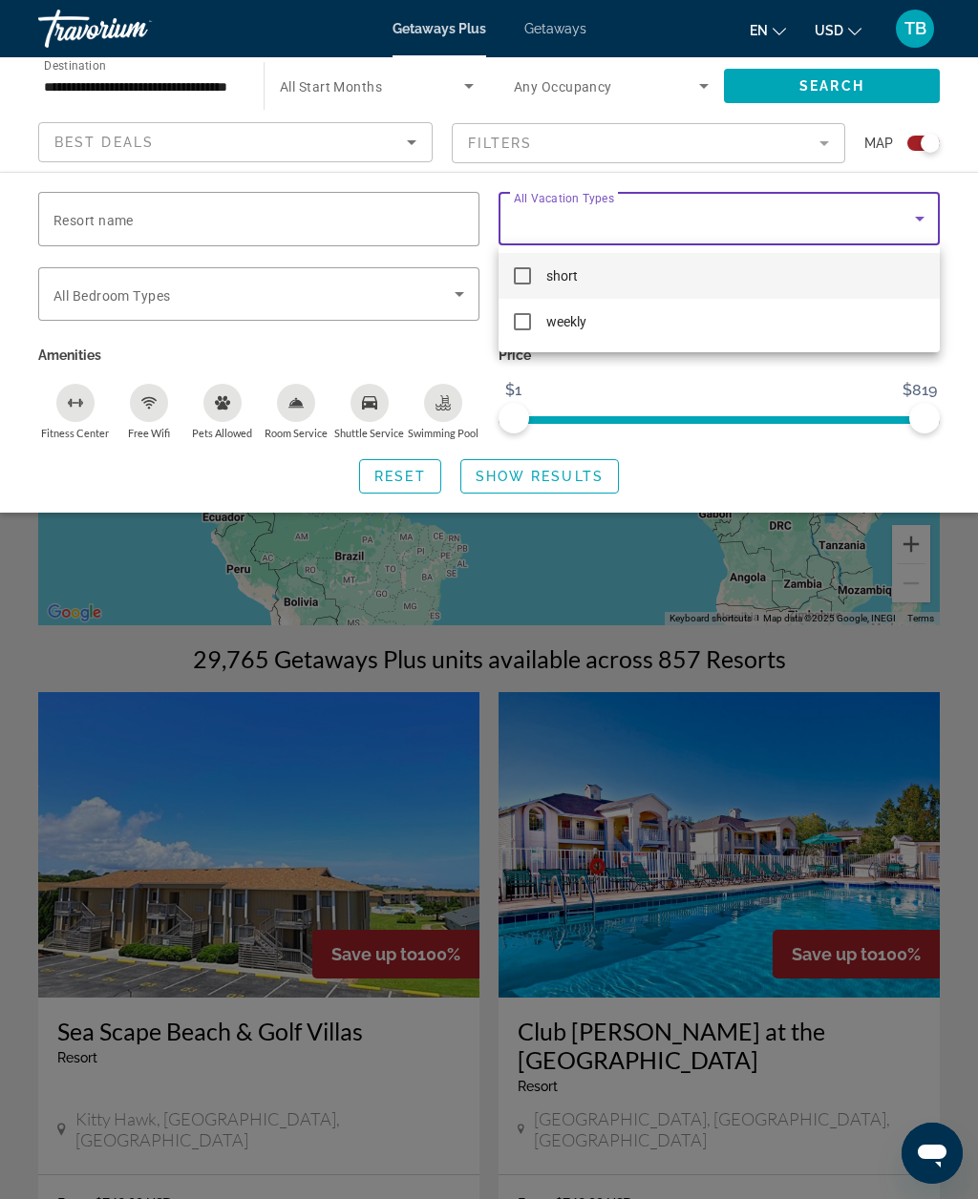
scroll to position [0, 0]
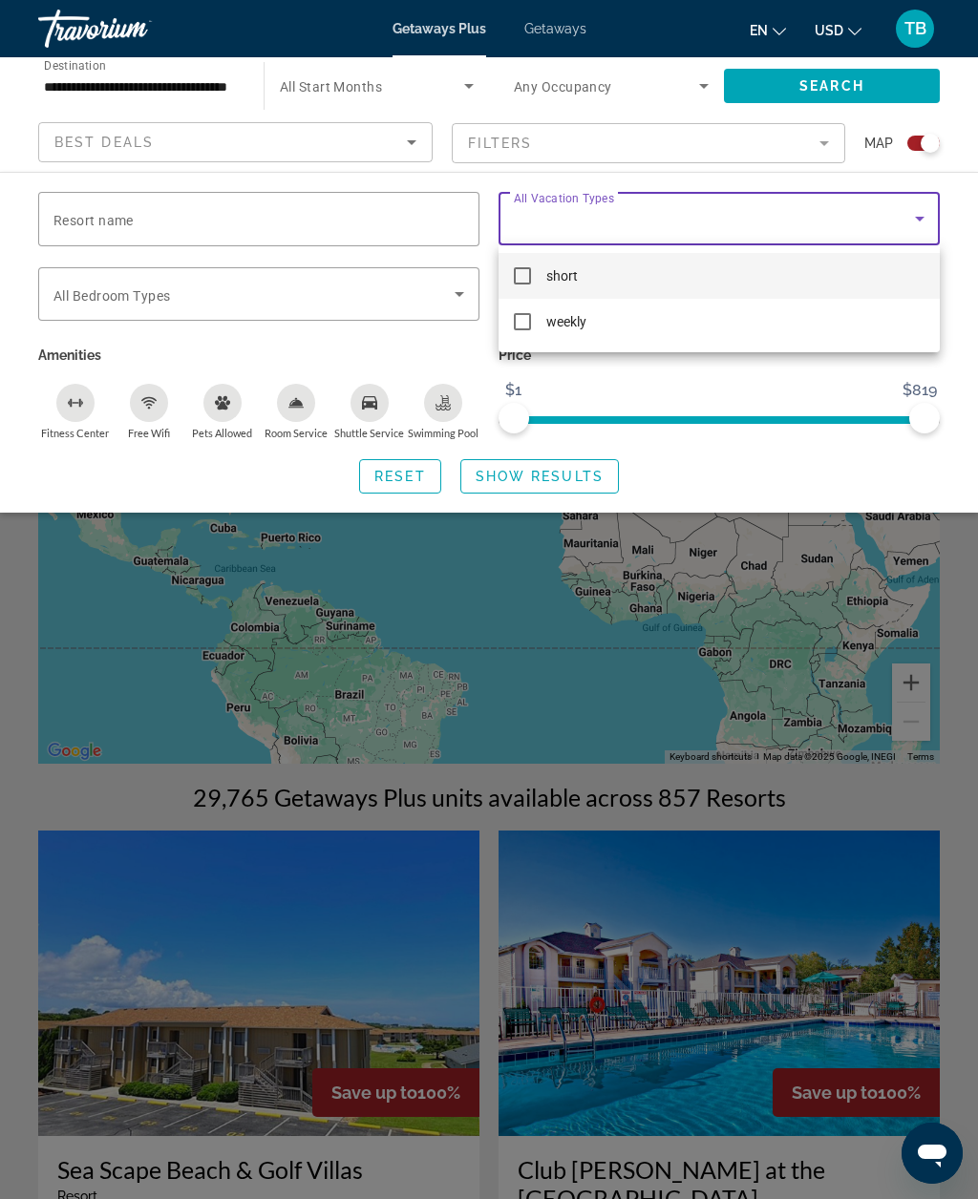
click at [387, 85] on div at bounding box center [489, 599] width 978 height 1199
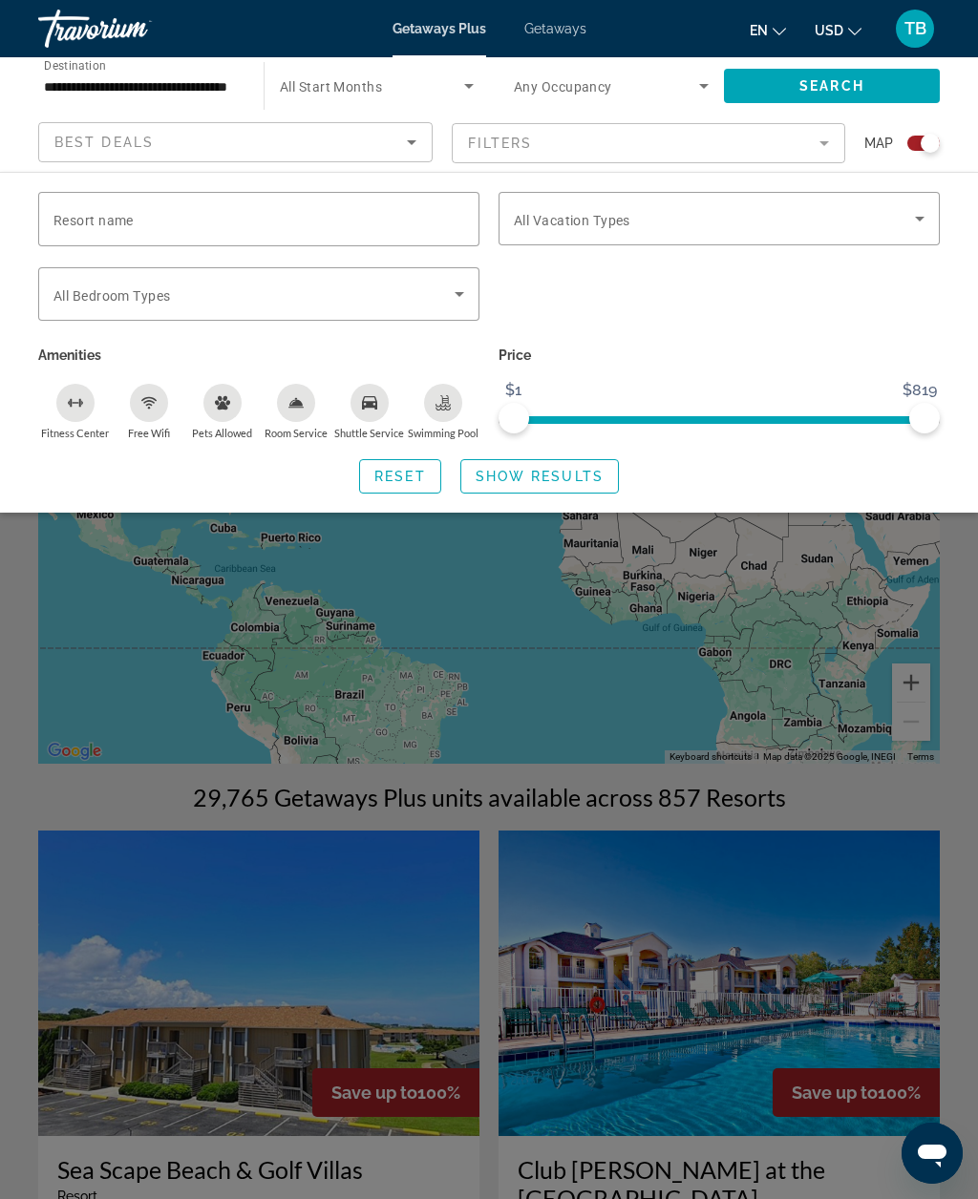
click at [366, 142] on div "Best Deals" at bounding box center [230, 142] width 352 height 23
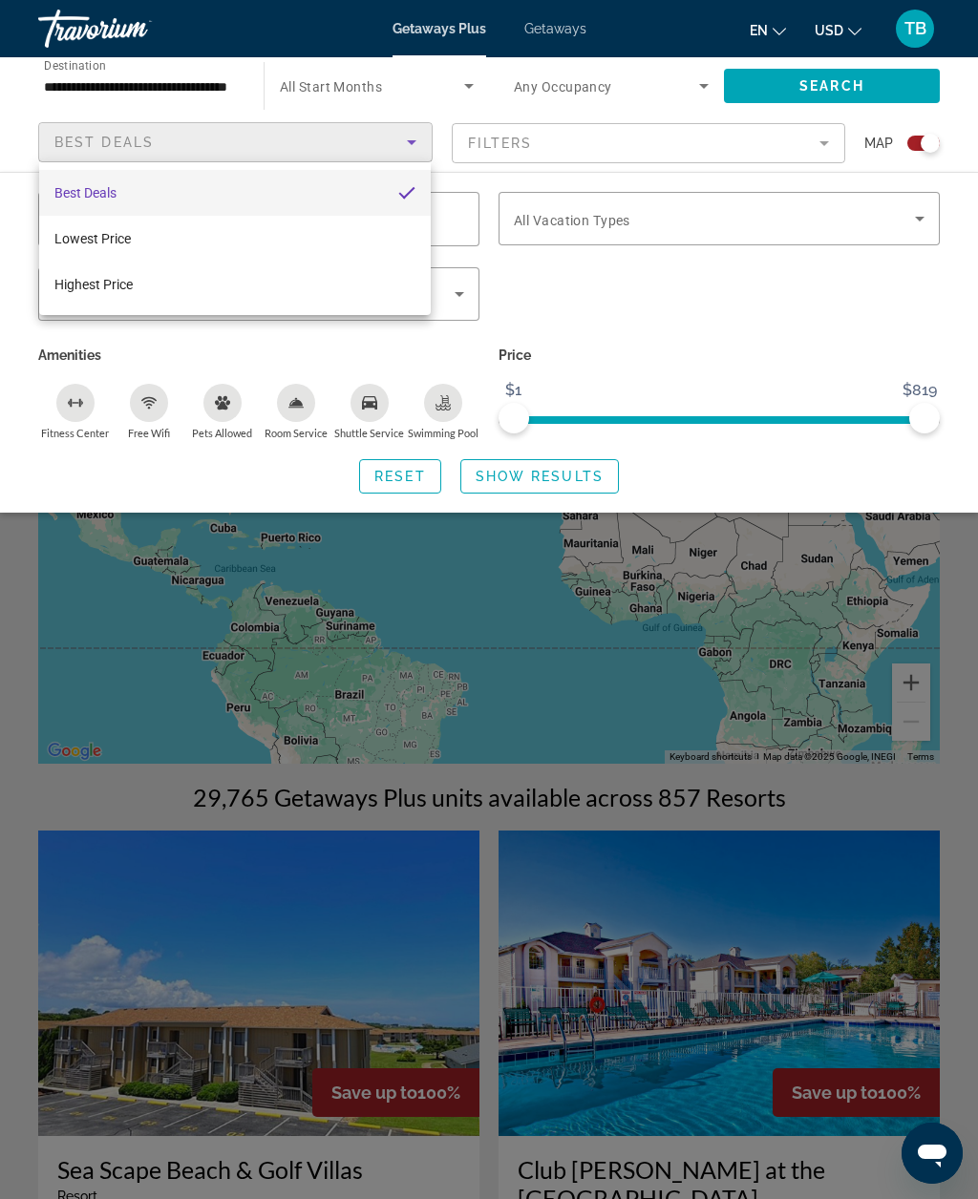
click at [719, 316] on div at bounding box center [489, 599] width 978 height 1199
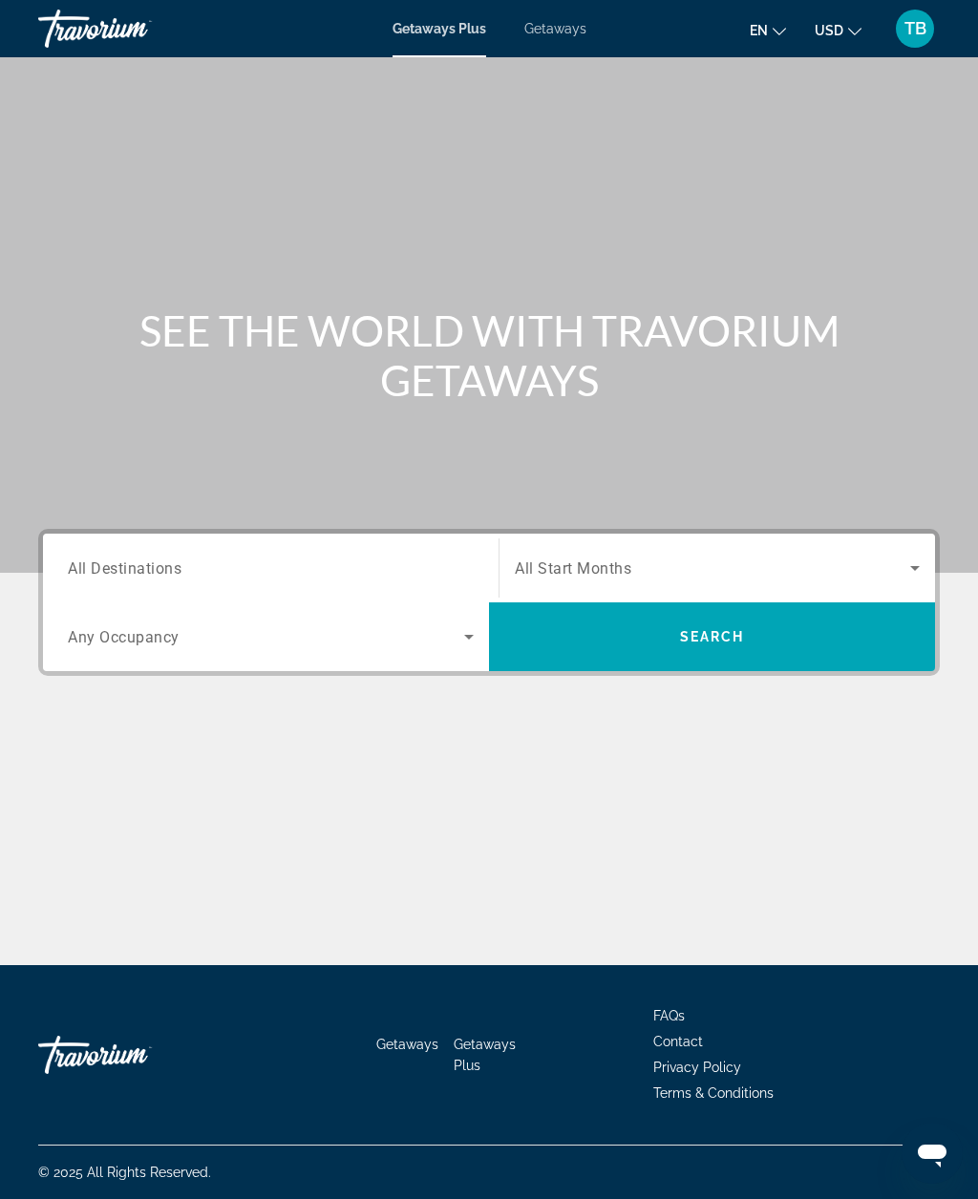
scroll to position [21, 0]
click at [143, 559] on span "All Destinations" at bounding box center [125, 568] width 114 height 18
click at [143, 558] on input "Destination All Destinations" at bounding box center [271, 569] width 406 height 23
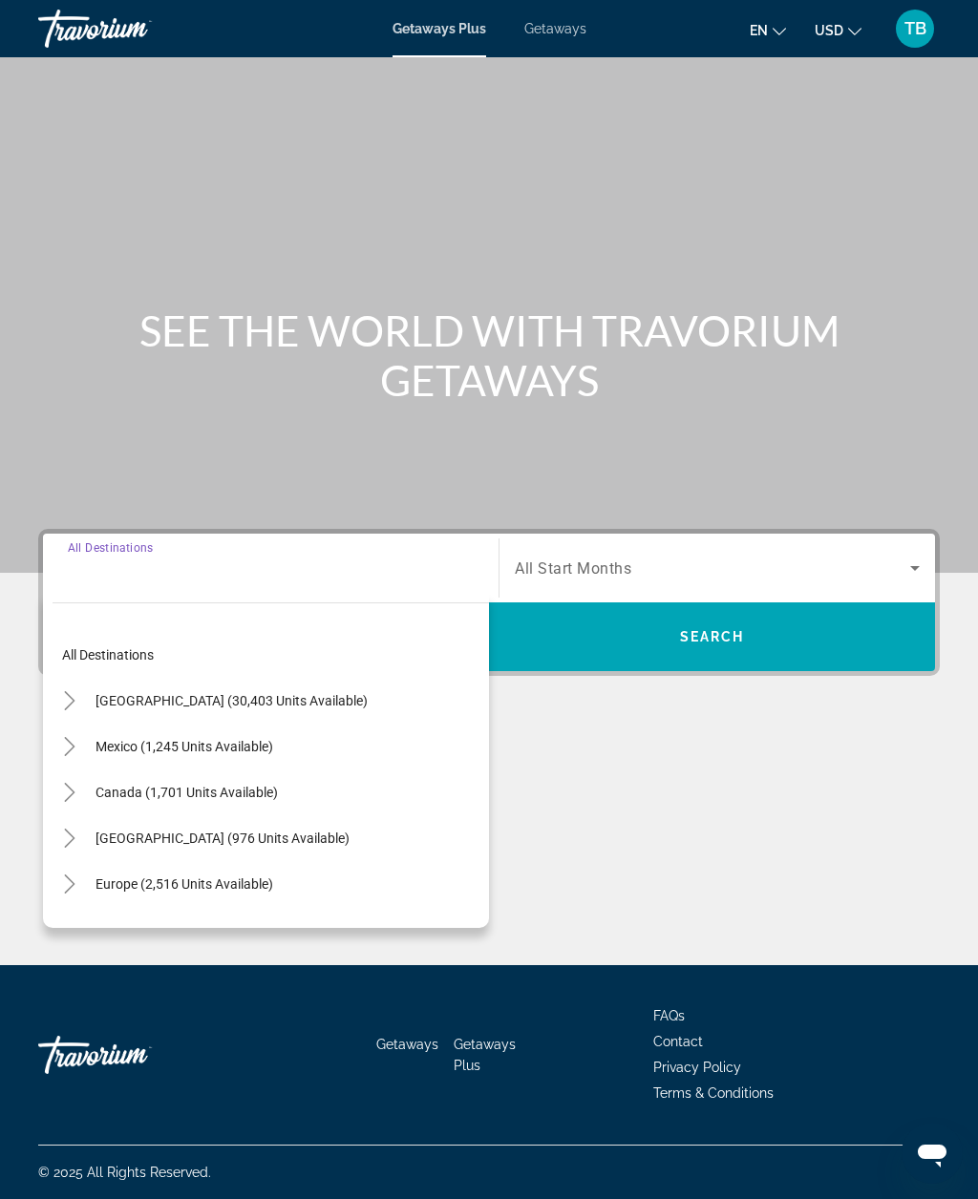
scroll to position [0, 0]
